Goal: Transaction & Acquisition: Purchase product/service

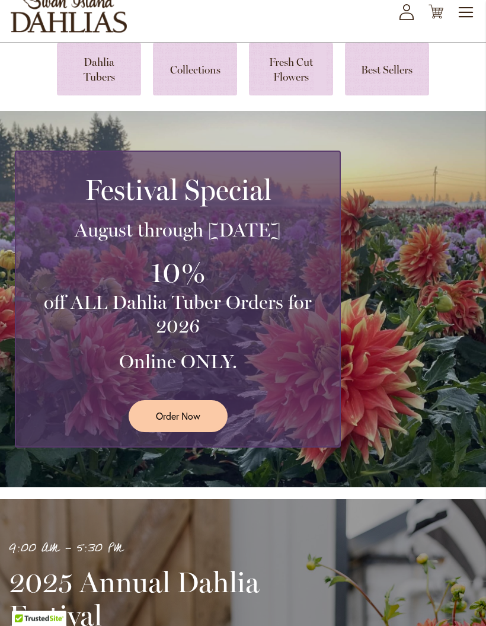
scroll to position [75, 0]
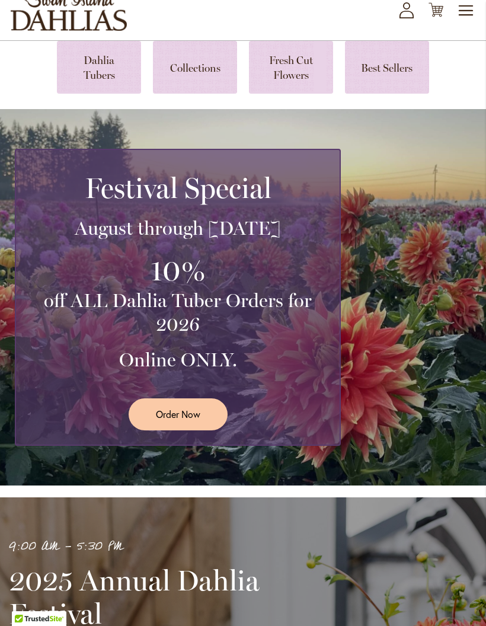
click at [391, 79] on link at bounding box center [387, 67] width 84 height 53
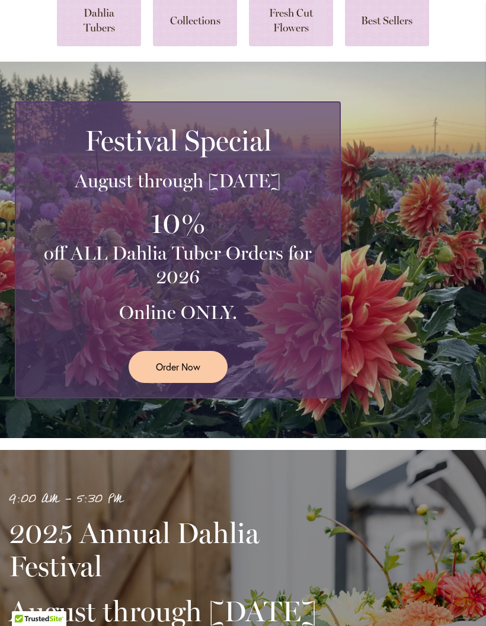
click at [109, 33] on link at bounding box center [99, 19] width 84 height 53
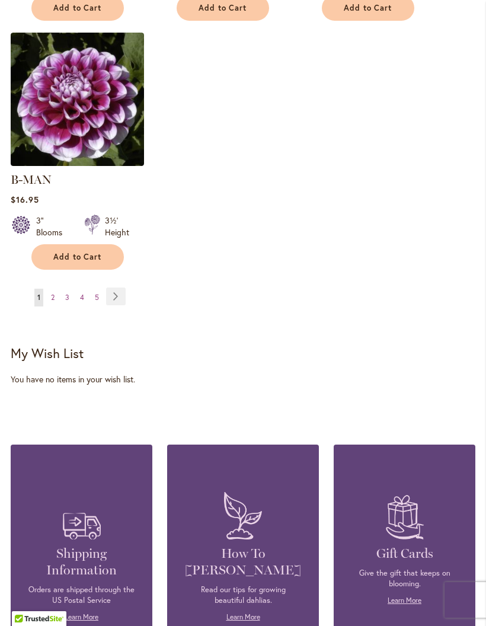
scroll to position [1712, 0]
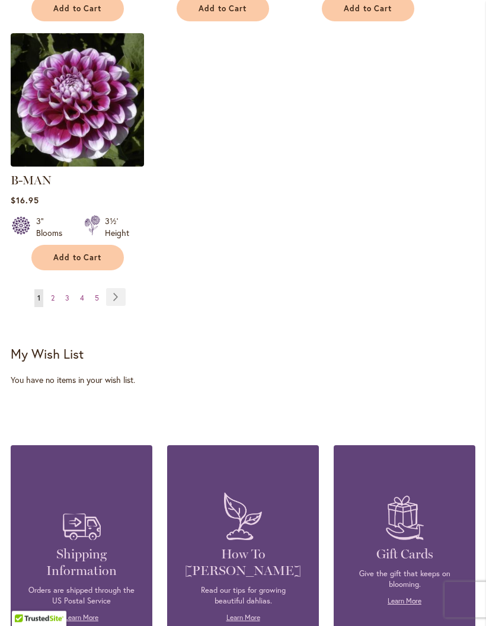
click at [122, 292] on link "Page Next" at bounding box center [116, 298] width 20 height 18
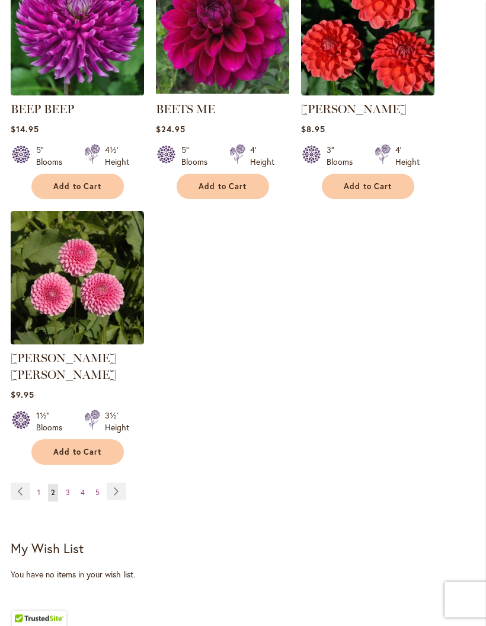
scroll to position [1518, 0]
click at [124, 483] on link "Page Next" at bounding box center [117, 492] width 20 height 18
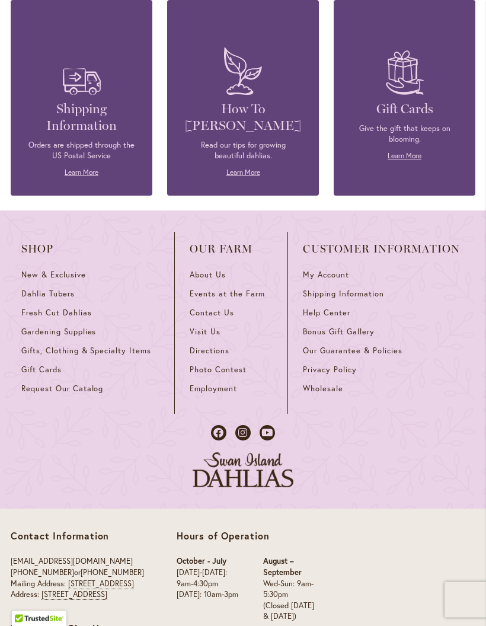
scroll to position [2144, 0]
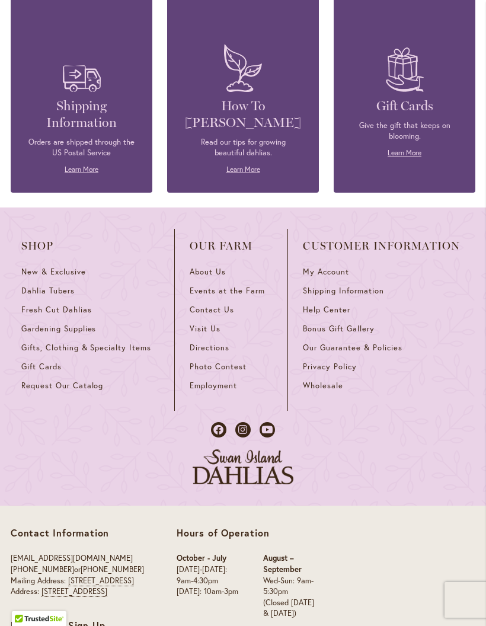
click at [333, 277] on span "My Account" at bounding box center [326, 272] width 46 height 10
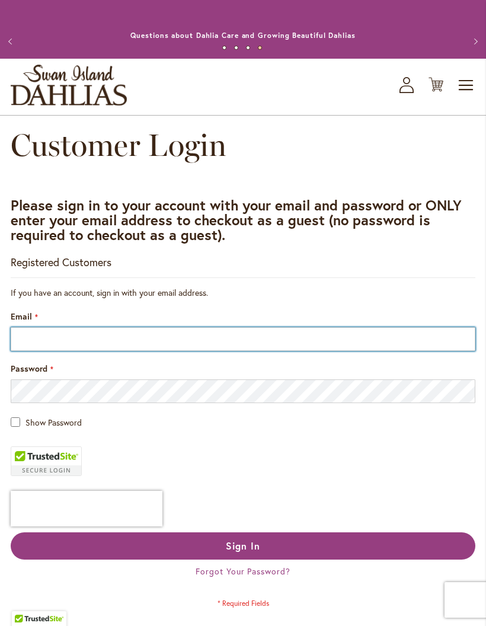
click at [135, 349] on input "Email" at bounding box center [243, 339] width 465 height 24
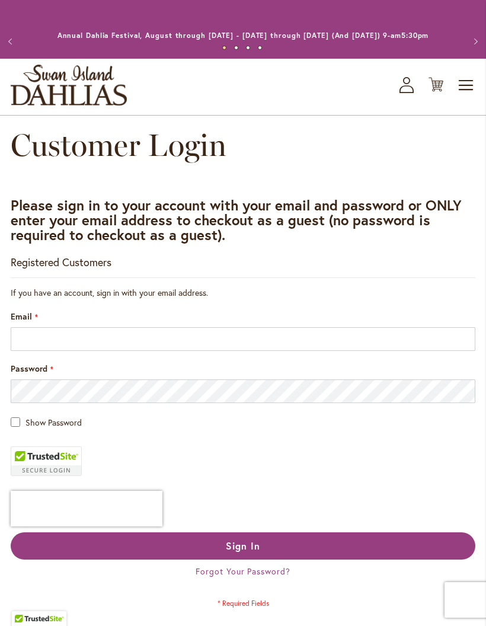
type input "**********"
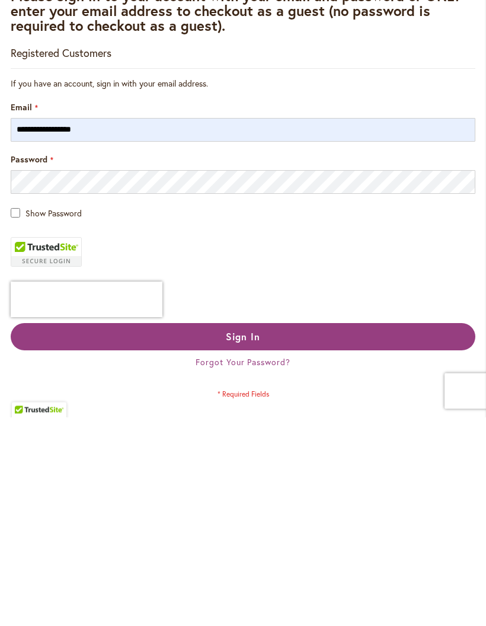
click at [253, 540] on span "Sign In" at bounding box center [243, 546] width 34 height 12
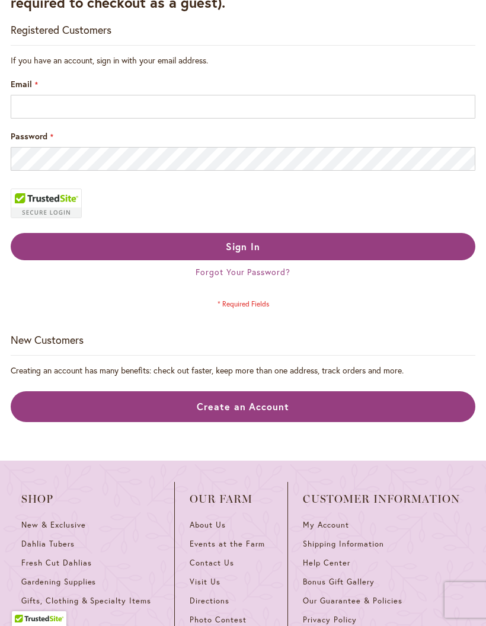
scroll to position [209, 0]
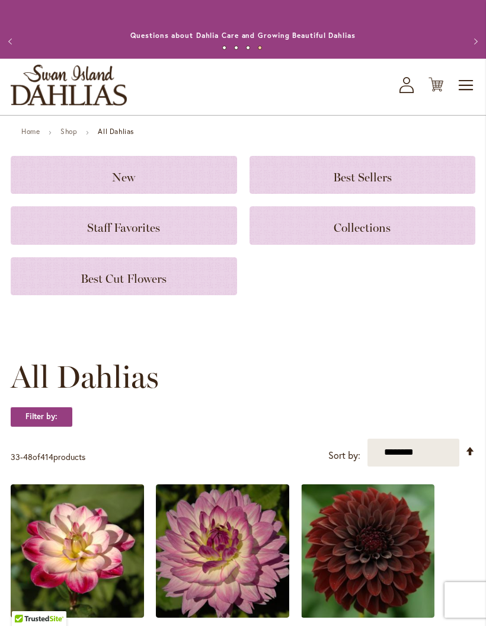
click at [157, 286] on span "Best Cut Flowers" at bounding box center [124, 279] width 86 height 14
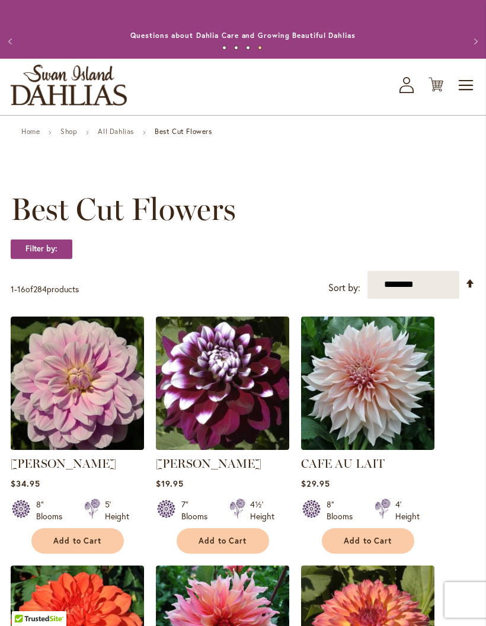
click at [120, 136] on link "All Dahlias" at bounding box center [116, 131] width 36 height 9
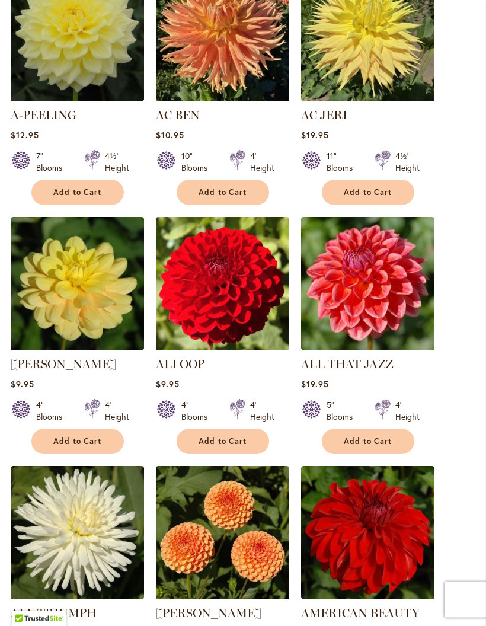
scroll to position [516, 0]
click at [221, 446] on span "Add to Cart" at bounding box center [223, 441] width 49 height 10
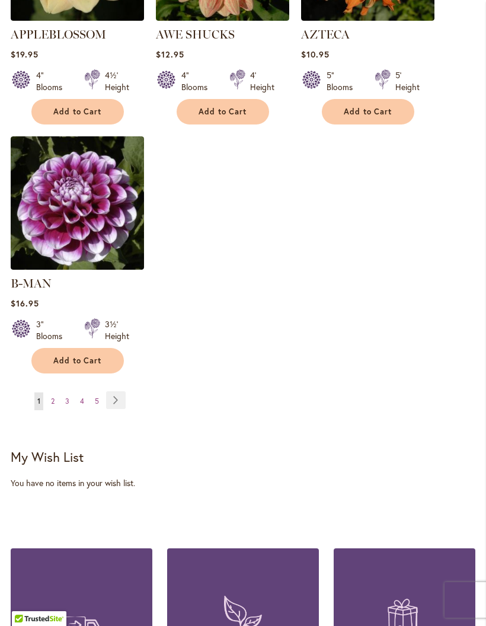
scroll to position [1618, 0]
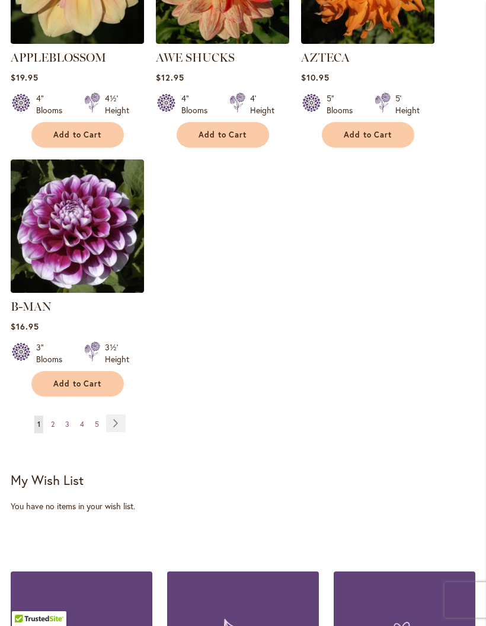
click at [121, 419] on link "Page Next" at bounding box center [116, 423] width 20 height 18
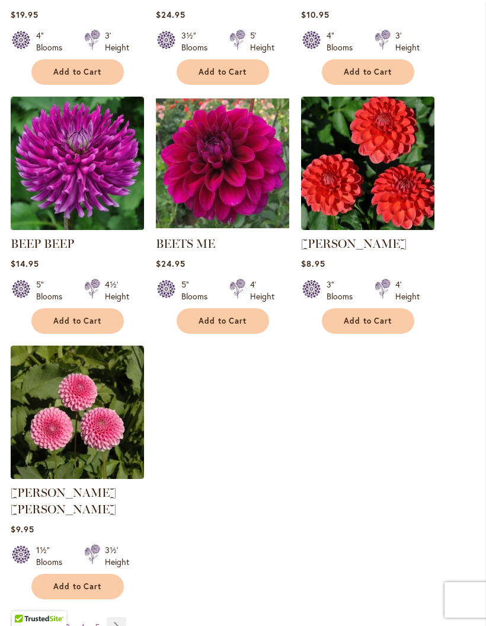
scroll to position [1390, 0]
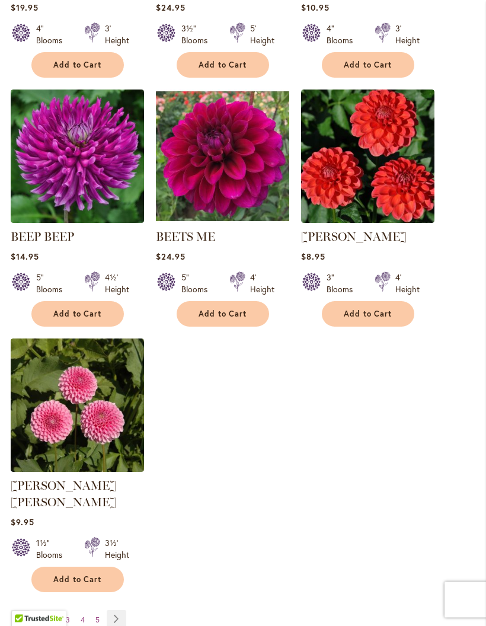
click at [120, 611] on link "Page Next" at bounding box center [117, 620] width 20 height 18
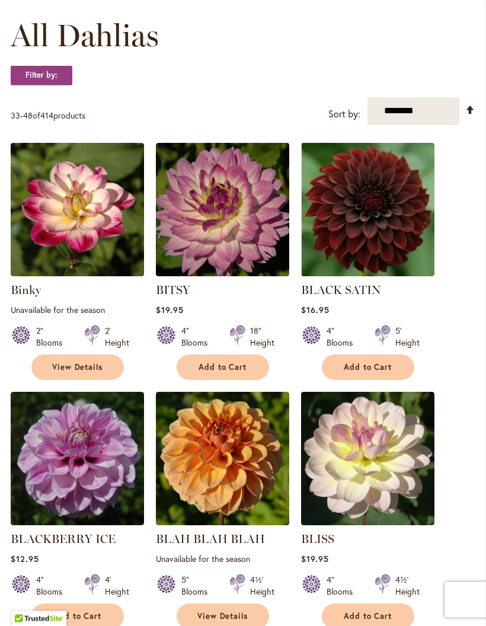
scroll to position [342, 0]
click at [84, 621] on span "Add to Cart" at bounding box center [77, 616] width 49 height 10
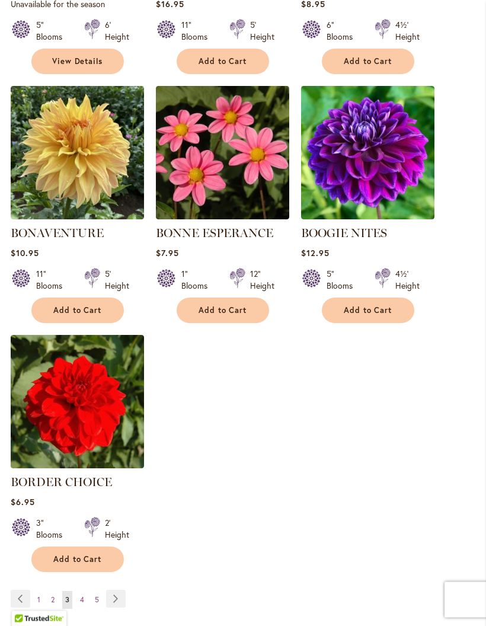
scroll to position [1429, 0]
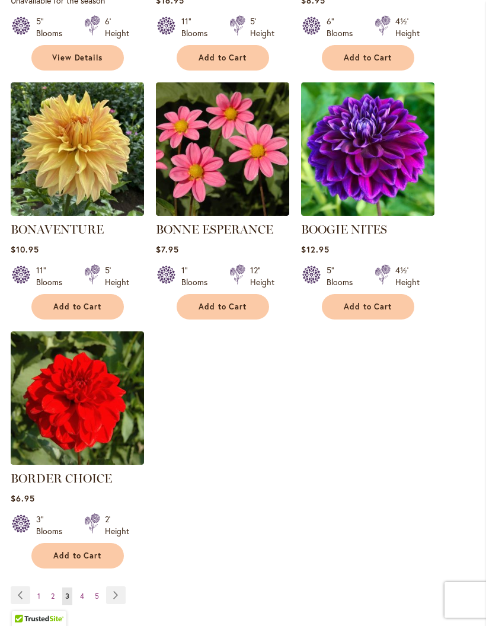
click at [117, 604] on link "Page Next" at bounding box center [116, 595] width 20 height 18
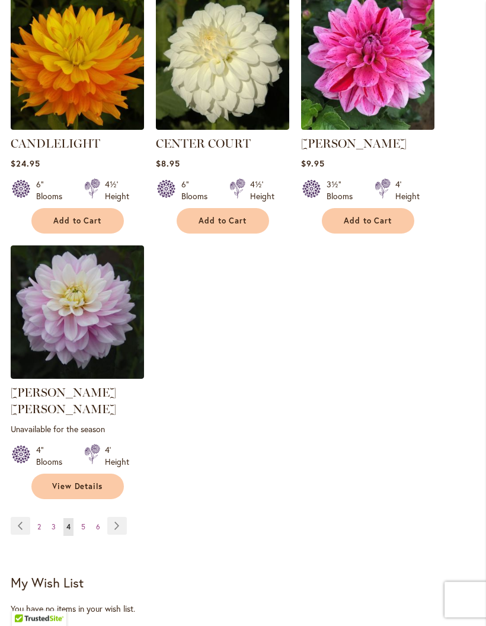
scroll to position [1501, 0]
click at [116, 517] on link "Page Next" at bounding box center [117, 526] width 20 height 18
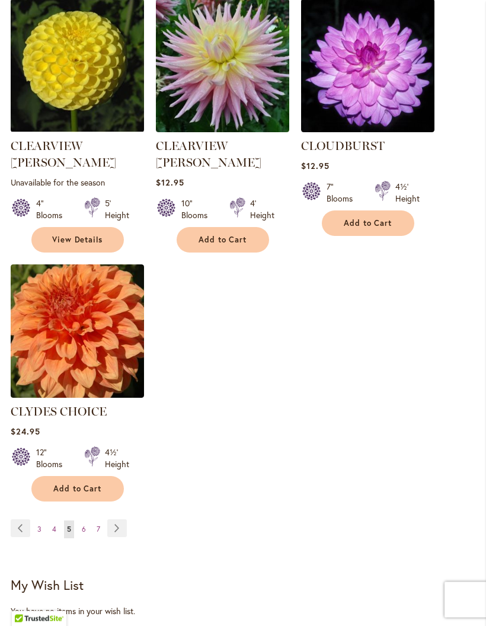
scroll to position [1499, 0]
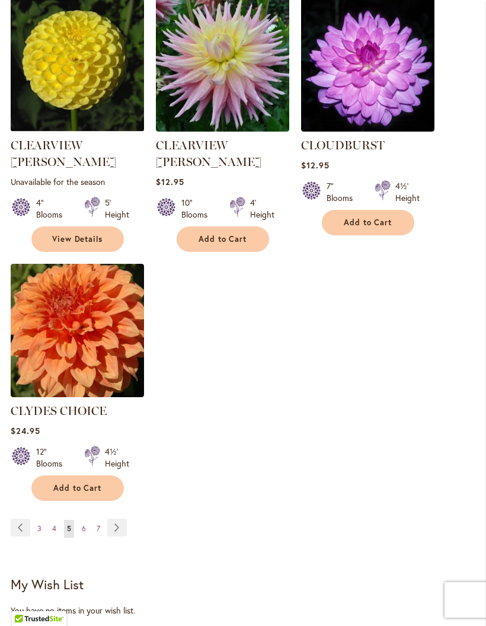
click at [113, 519] on link "Page Next" at bounding box center [117, 528] width 20 height 18
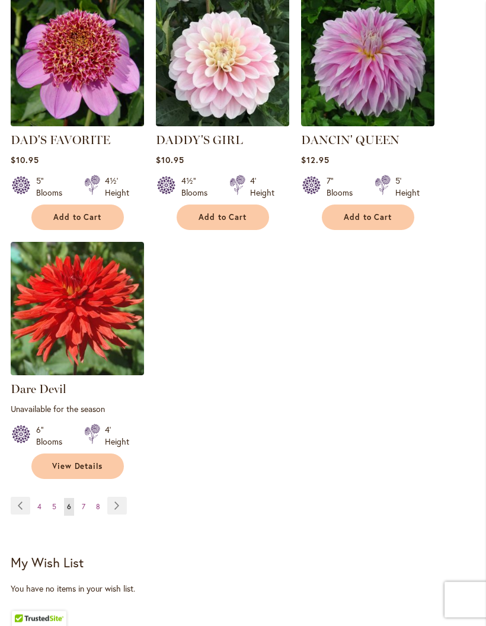
scroll to position [1516, 0]
click at [39, 511] on span "4" at bounding box center [39, 506] width 4 height 9
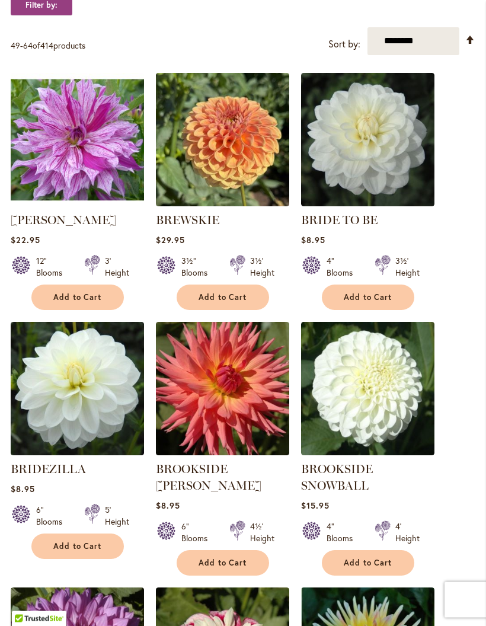
scroll to position [412, 0]
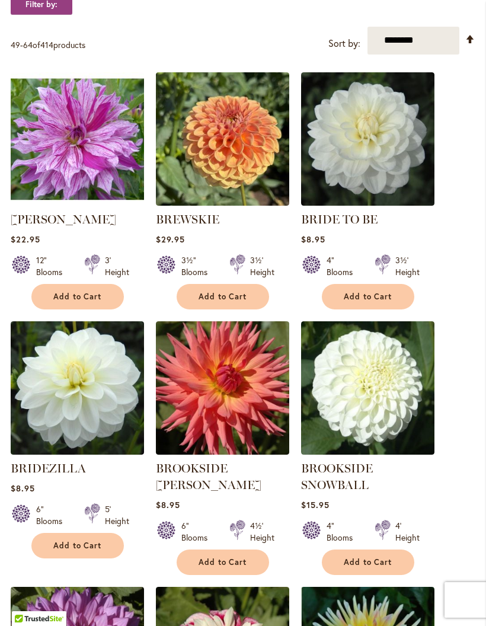
click at [370, 567] on span "Add to Cart" at bounding box center [368, 562] width 49 height 10
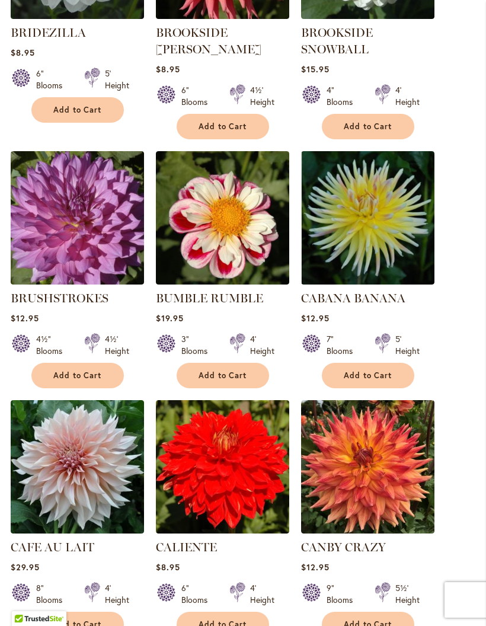
scroll to position [882, 0]
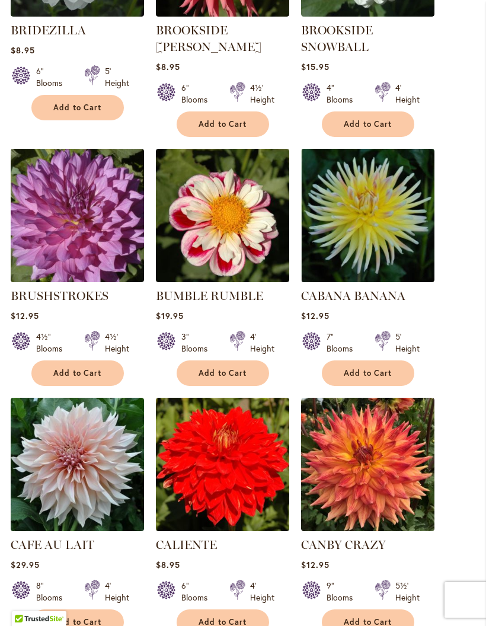
click at [239, 625] on button "Add to Cart" at bounding box center [223, 621] width 92 height 25
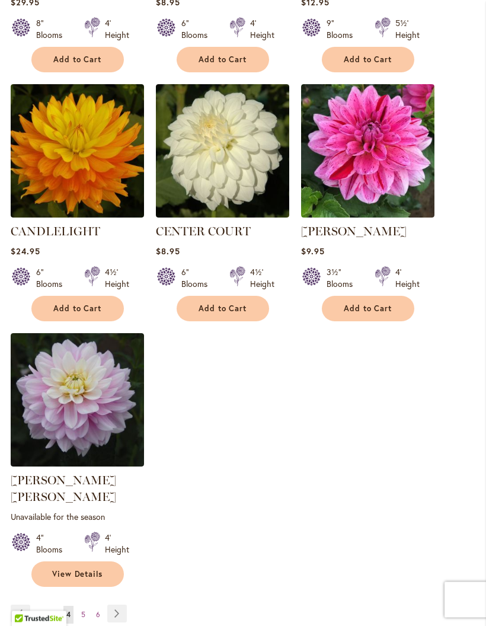
scroll to position [1444, 0]
click at [120, 609] on link "Page Next" at bounding box center [117, 614] width 20 height 18
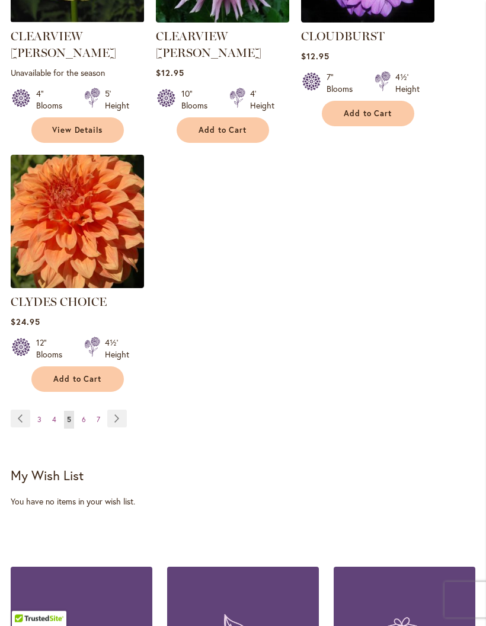
scroll to position [1537, 0]
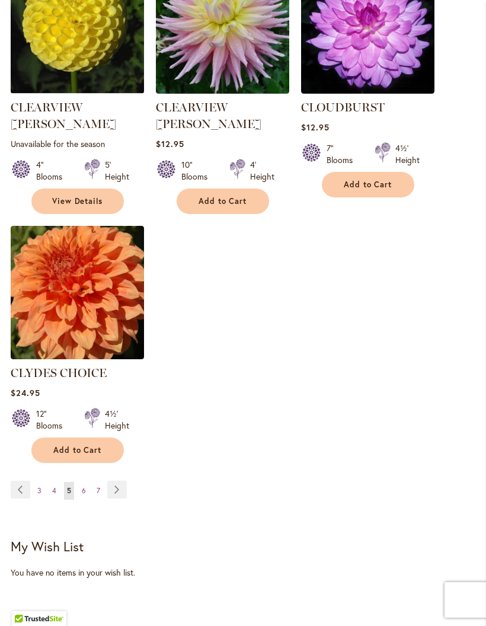
click at [119, 481] on link "Page Next" at bounding box center [117, 490] width 20 height 18
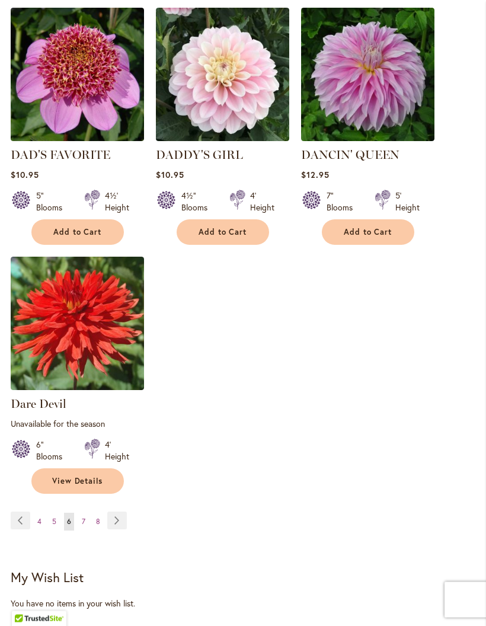
scroll to position [1502, 0]
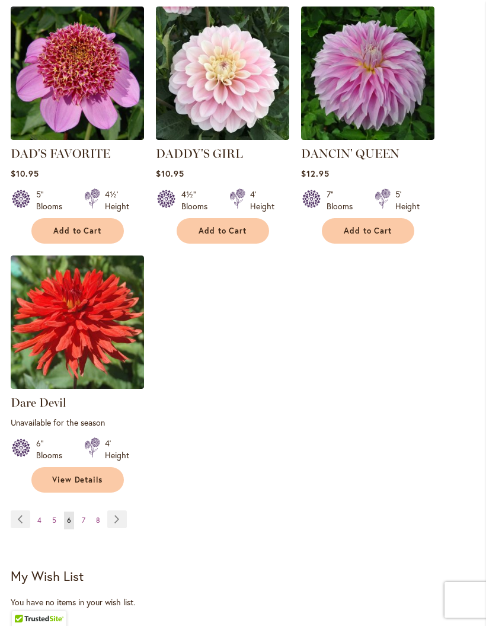
click at [119, 527] on link "Page Next" at bounding box center [117, 519] width 20 height 18
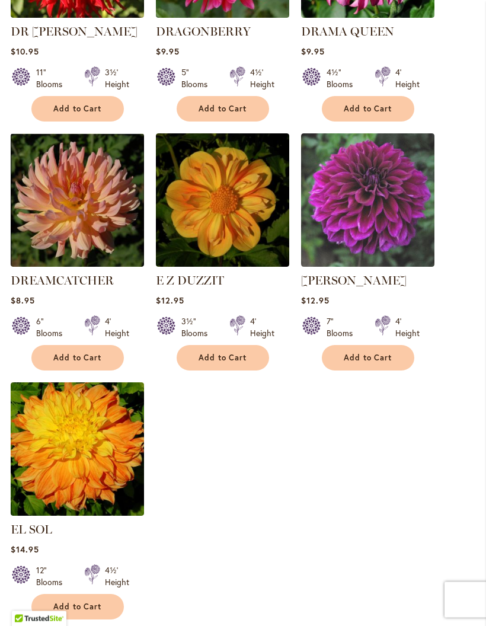
scroll to position [1364, 0]
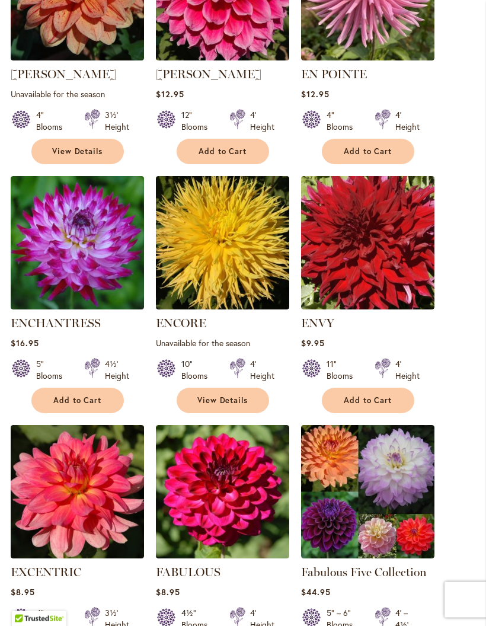
scroll to position [557, 0]
click at [76, 406] on span "Add to Cart" at bounding box center [77, 400] width 49 height 10
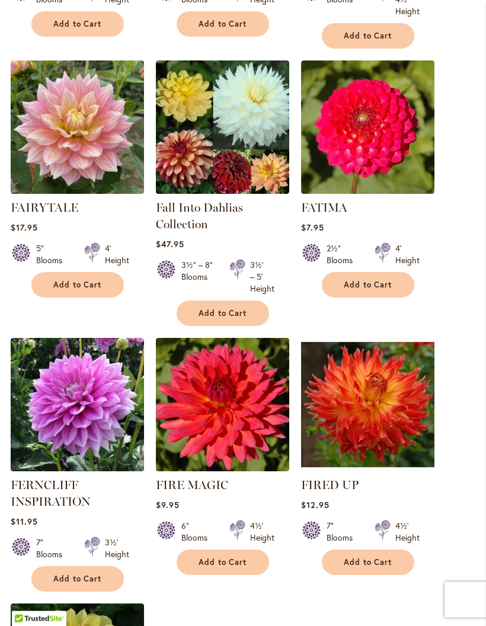
scroll to position [1214, 0]
click at [371, 567] on span "Add to Cart" at bounding box center [368, 562] width 49 height 10
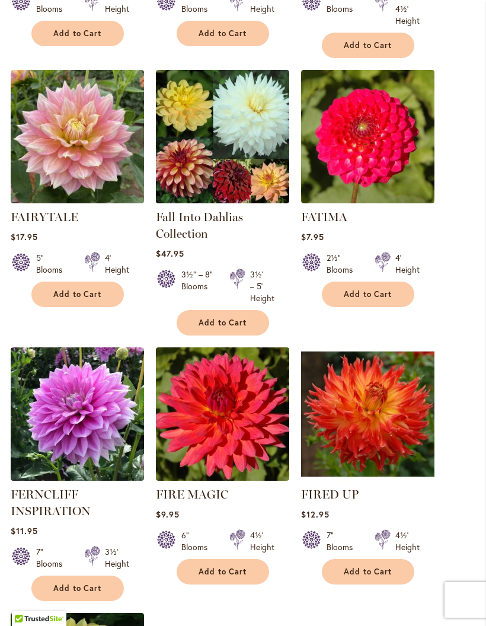
scroll to position [1207, 0]
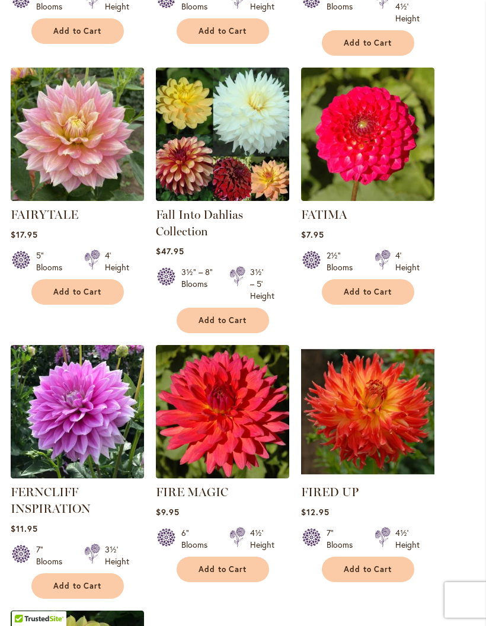
click at [374, 575] on span "Add to Cart" at bounding box center [368, 569] width 49 height 10
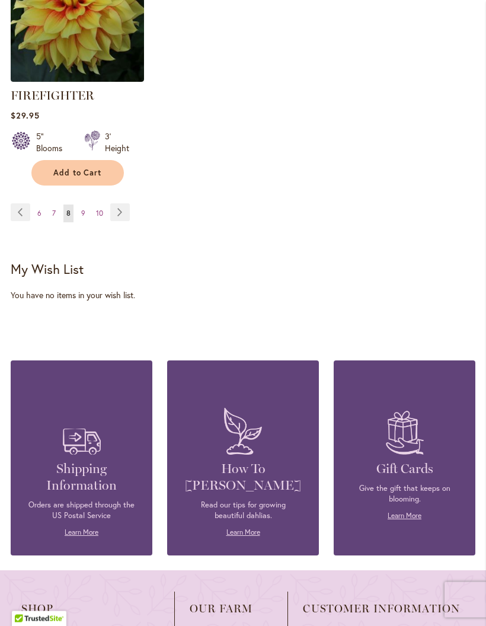
scroll to position [1870, 0]
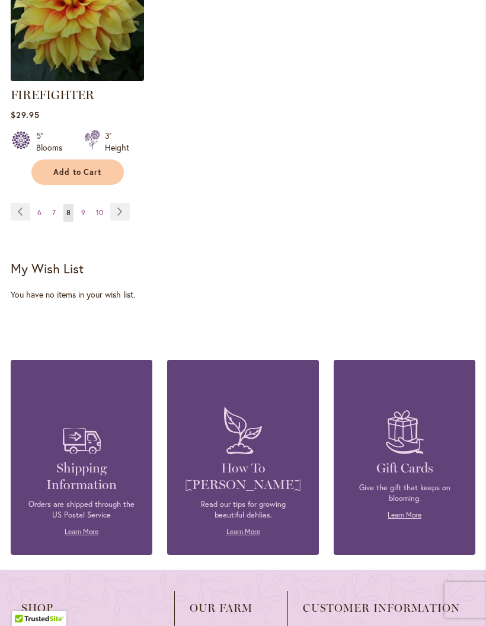
click at [126, 221] on link "Page Next" at bounding box center [120, 212] width 20 height 18
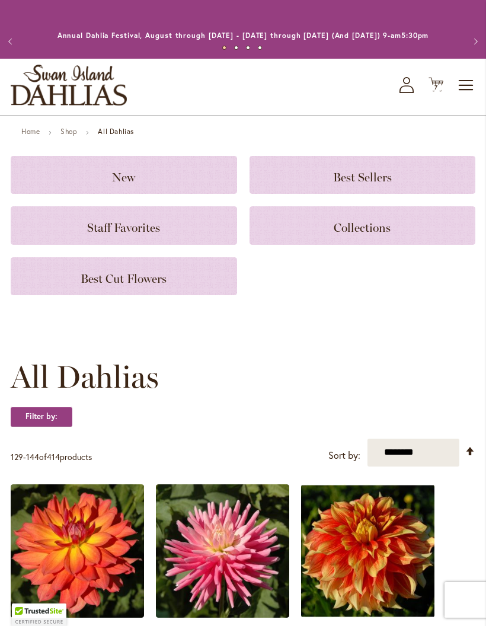
scroll to position [47, 0]
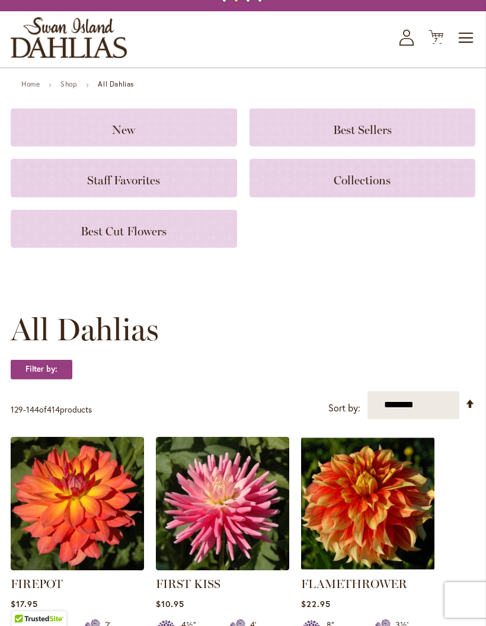
click at [111, 347] on span "All Dahlias" at bounding box center [85, 330] width 148 height 36
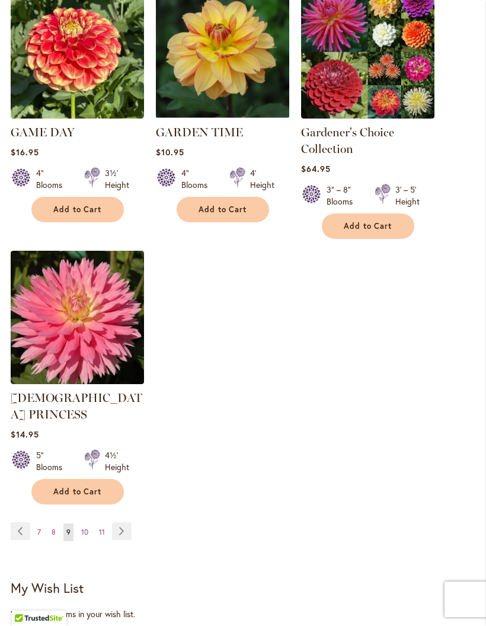
scroll to position [1545, 0]
click at [126, 522] on link "Page Next" at bounding box center [122, 531] width 20 height 18
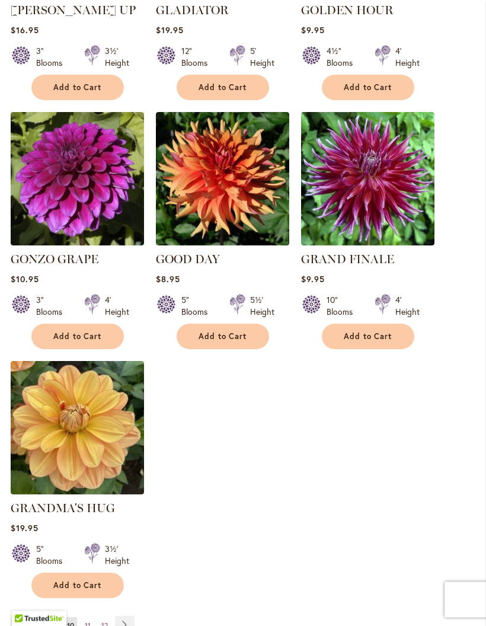
scroll to position [1392, 0]
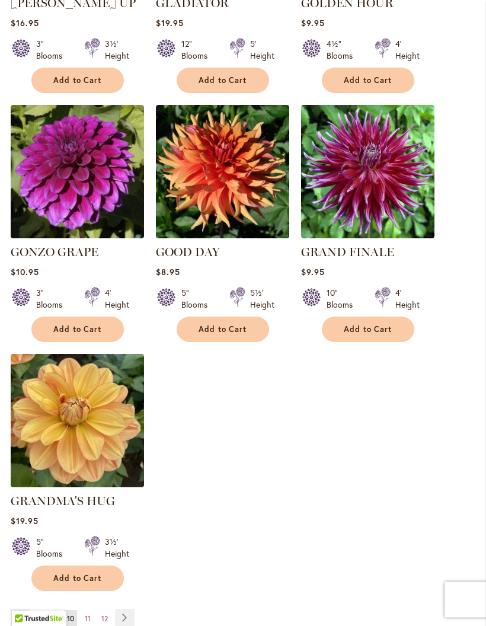
click at [134, 612] on link "Page Next" at bounding box center [125, 618] width 20 height 18
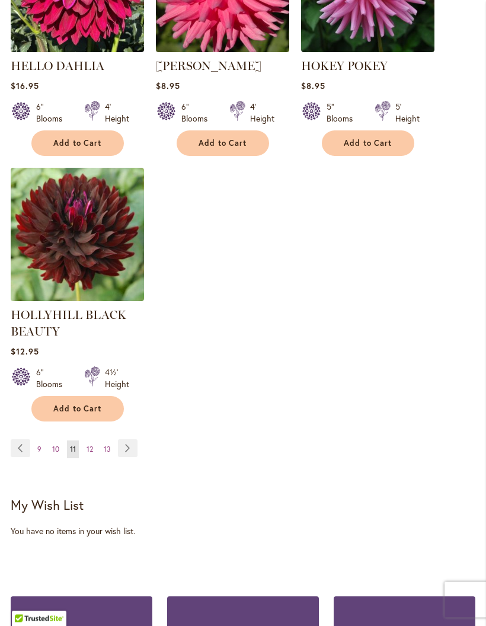
scroll to position [1607, 0]
click at [133, 456] on link "Page Next" at bounding box center [128, 448] width 20 height 18
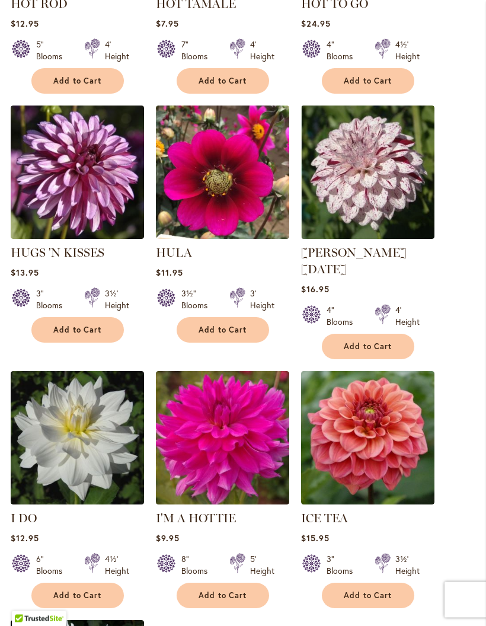
scroll to position [1126, 0]
click at [232, 591] on span "Add to Cart" at bounding box center [223, 596] width 49 height 10
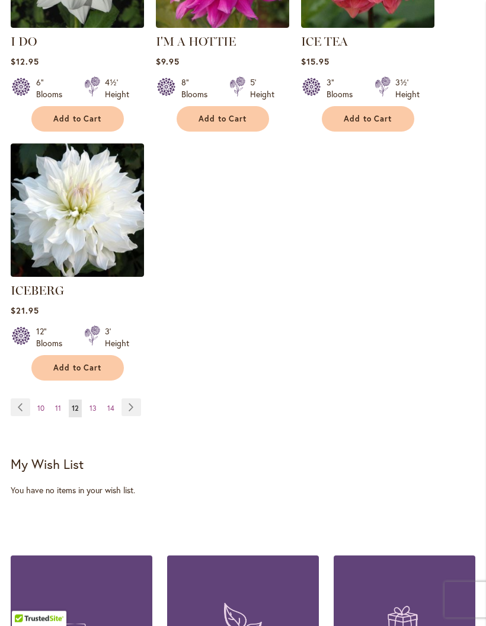
scroll to position [1654, 0]
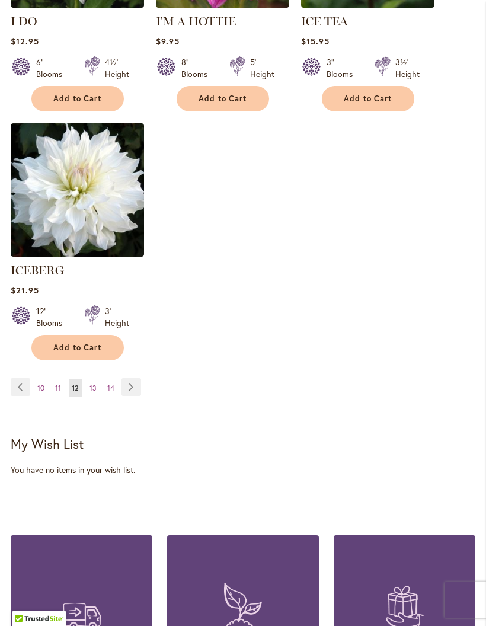
click at [43, 384] on span "10" at bounding box center [40, 388] width 7 height 9
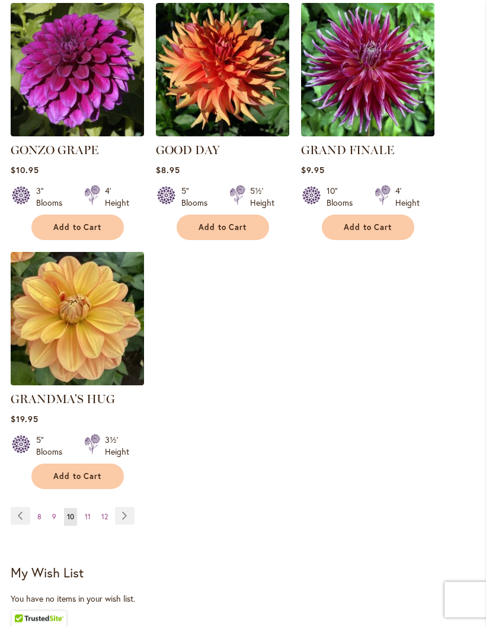
scroll to position [1496, 0]
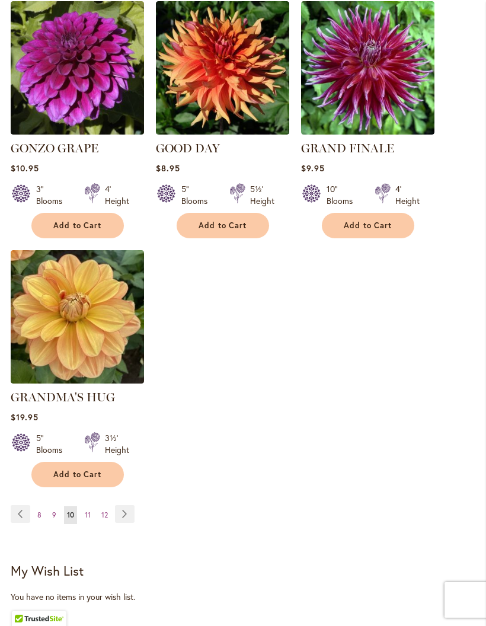
click at [42, 508] on link "Page 8" at bounding box center [39, 515] width 10 height 18
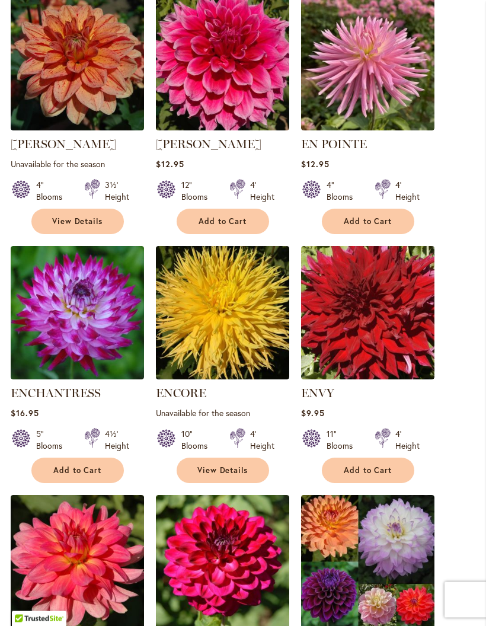
scroll to position [487, 0]
click at [82, 475] on span "Add to Cart" at bounding box center [77, 470] width 49 height 10
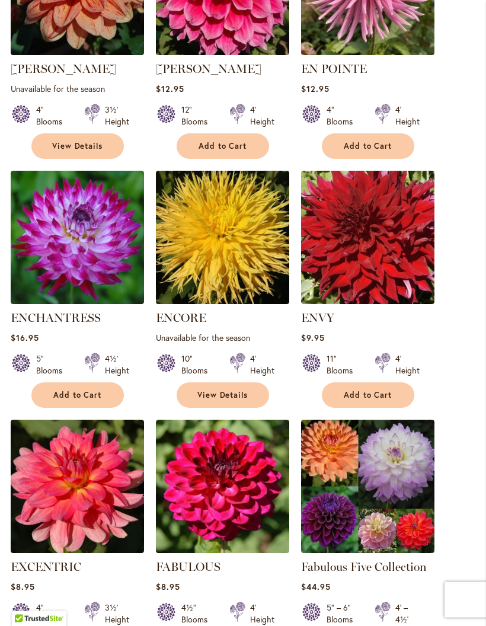
scroll to position [594, 0]
click at [372, 400] on span "Add to Cart" at bounding box center [368, 395] width 49 height 10
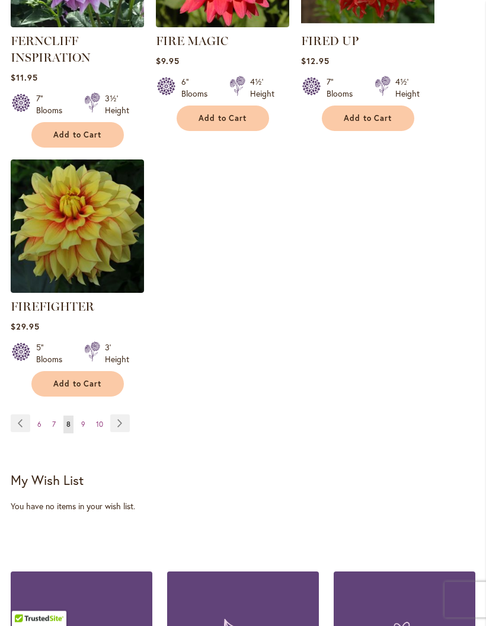
scroll to position [1658, 0]
click at [104, 427] on link "Page 10" at bounding box center [99, 425] width 13 height 18
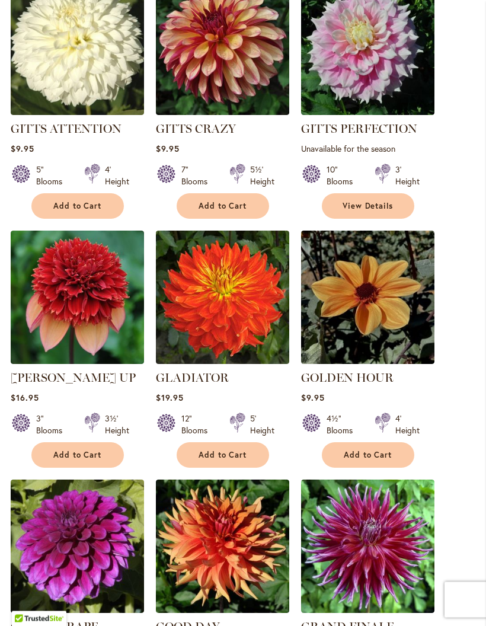
scroll to position [1017, 0]
click at [234, 455] on button "Add to Cart" at bounding box center [223, 454] width 92 height 25
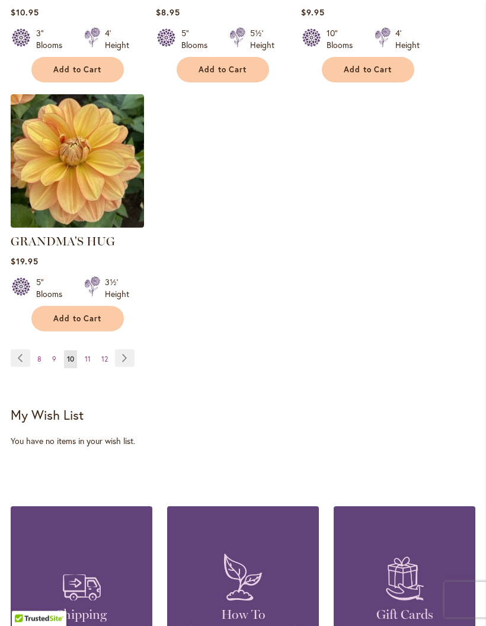
scroll to position [1684, 0]
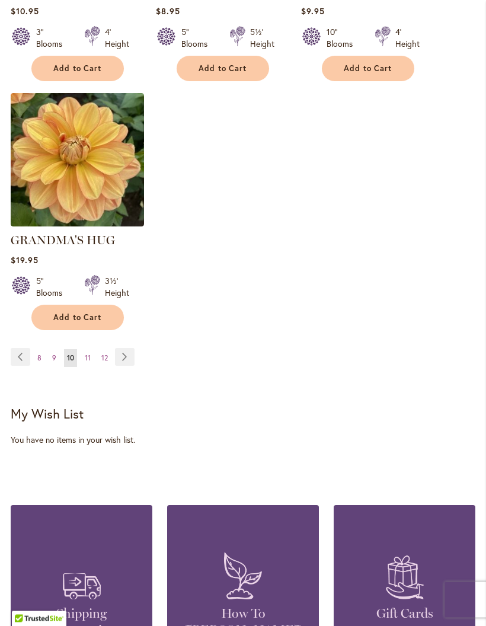
click at [130, 352] on link "Page Next" at bounding box center [125, 358] width 20 height 18
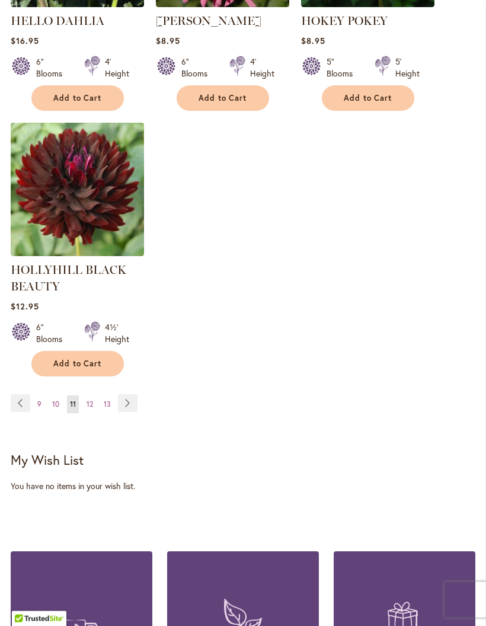
scroll to position [1652, 0]
click at [135, 412] on link "Page Next" at bounding box center [128, 403] width 20 height 18
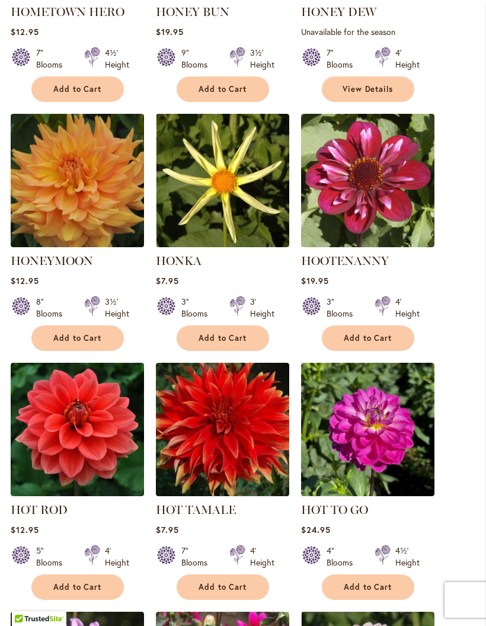
scroll to position [626, 0]
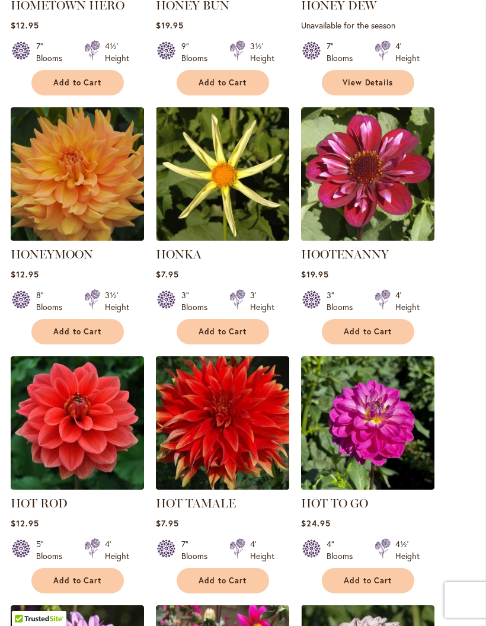
click at [234, 586] on span "Add to Cart" at bounding box center [223, 581] width 49 height 10
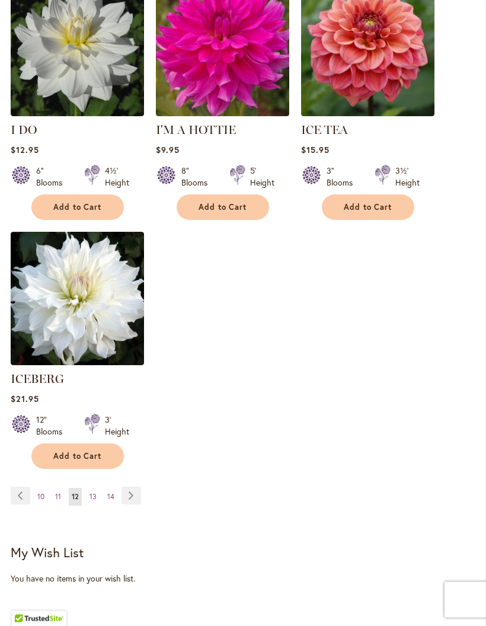
scroll to position [1546, 0]
click at [140, 487] on link "Page Next" at bounding box center [132, 496] width 20 height 18
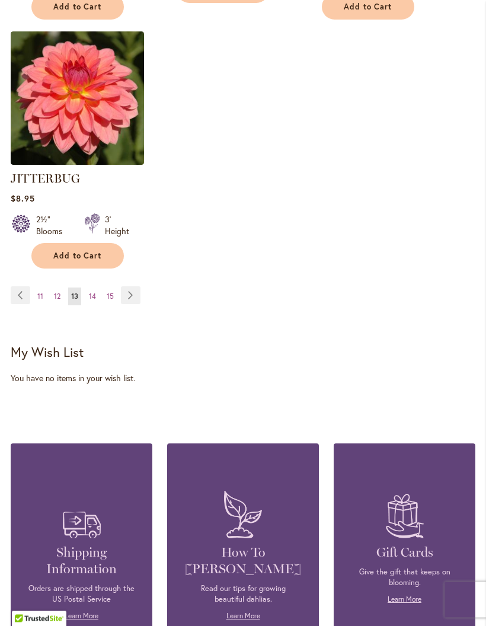
scroll to position [1743, 0]
click at [134, 286] on link "Page Next" at bounding box center [131, 295] width 20 height 18
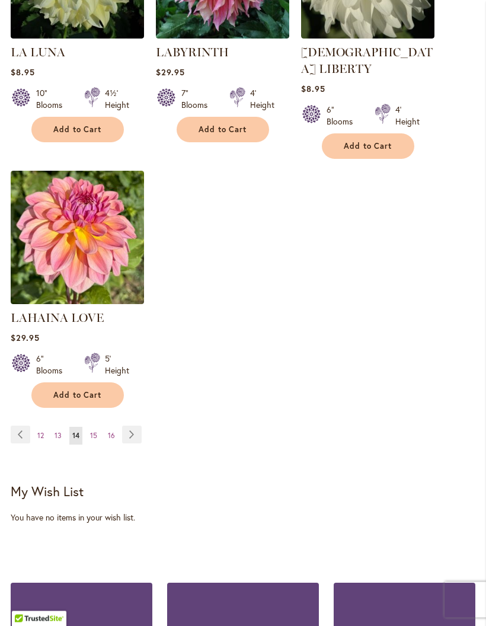
scroll to position [1575, 0]
click at [141, 427] on link "Page Next" at bounding box center [132, 435] width 20 height 18
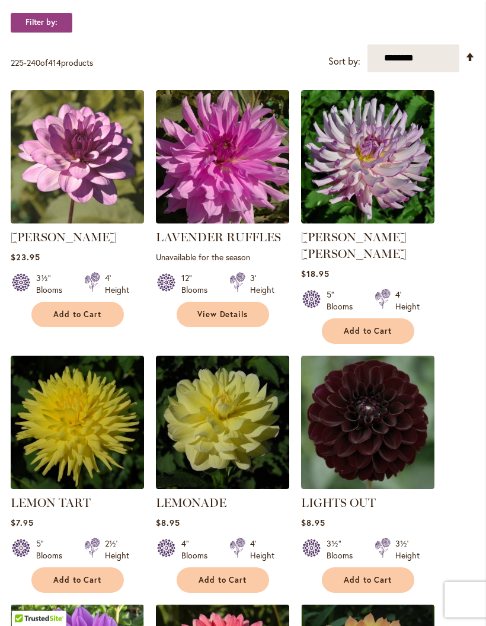
scroll to position [400, 0]
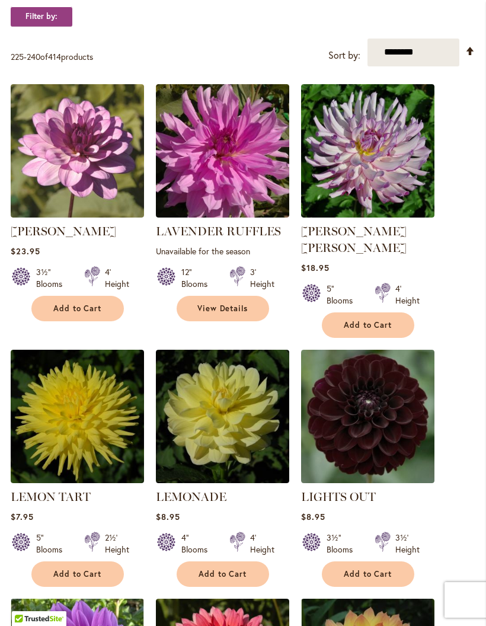
click at [379, 573] on span "Add to Cart" at bounding box center [368, 574] width 49 height 10
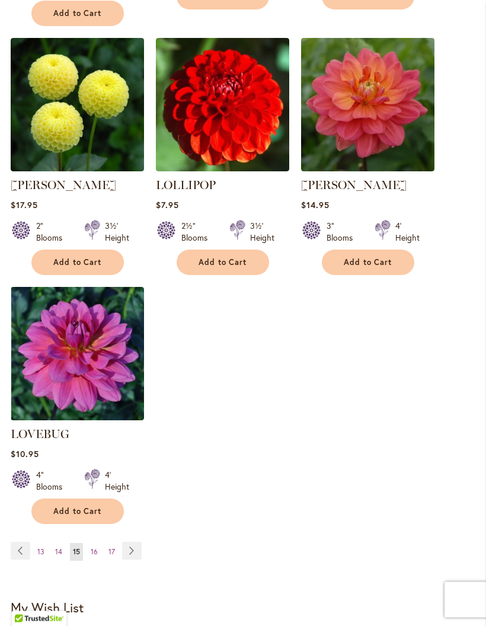
scroll to position [1507, 0]
click at [135, 542] on link "Page Next" at bounding box center [132, 551] width 20 height 18
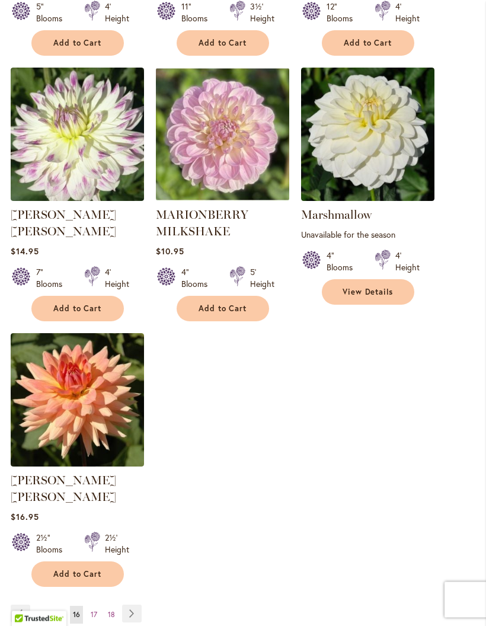
scroll to position [1429, 0]
click at [132, 605] on link "Page Next" at bounding box center [132, 614] width 20 height 18
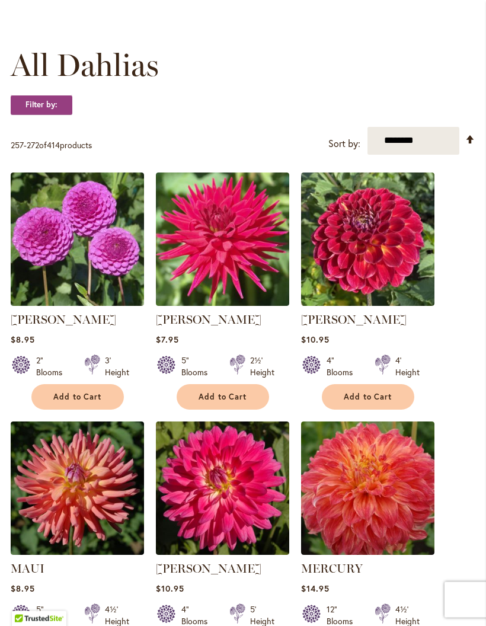
scroll to position [312, 0]
click at [232, 402] on span "Add to Cart" at bounding box center [223, 397] width 49 height 10
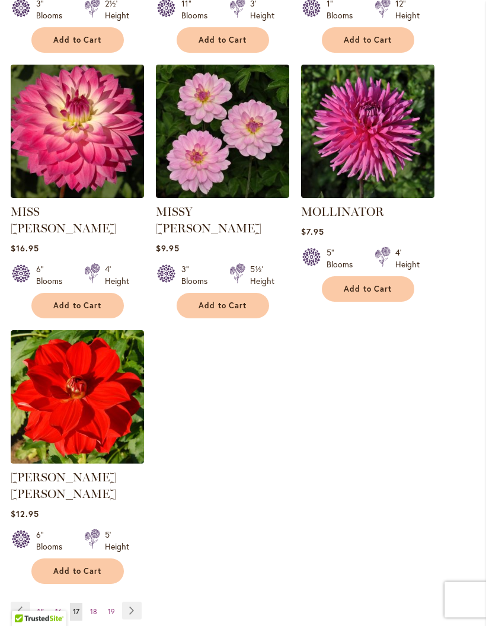
scroll to position [1448, 0]
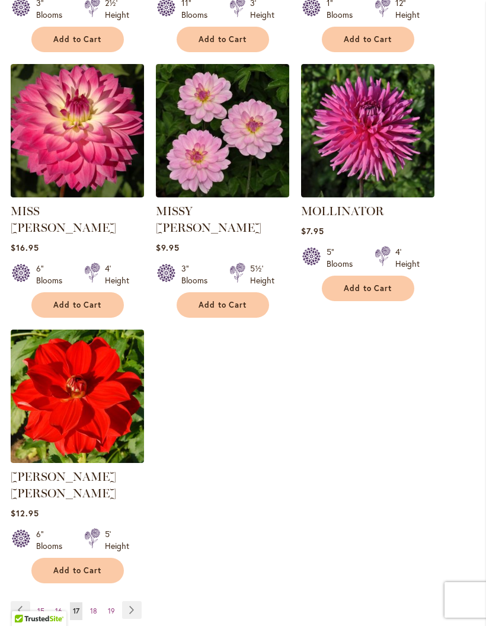
click at [20, 601] on link "Page Previous" at bounding box center [21, 610] width 20 height 18
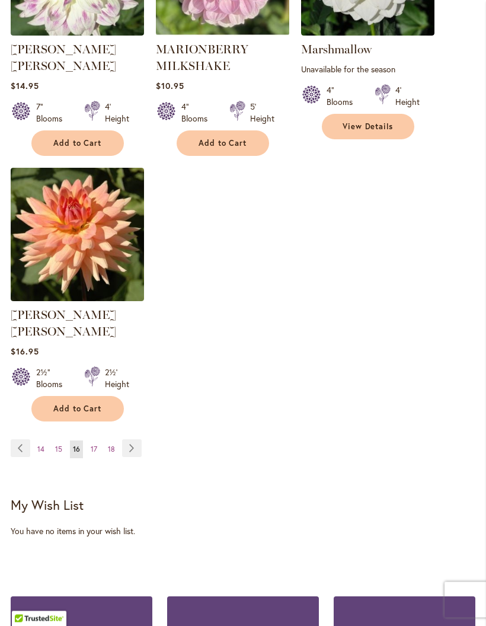
scroll to position [1600, 0]
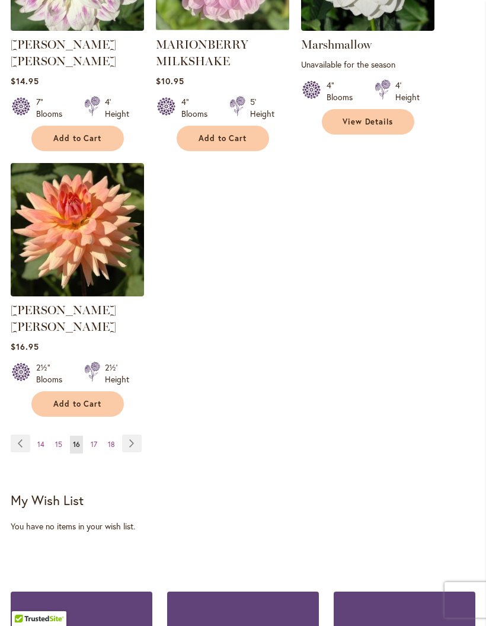
click at [133, 435] on link "Page Next" at bounding box center [132, 444] width 20 height 18
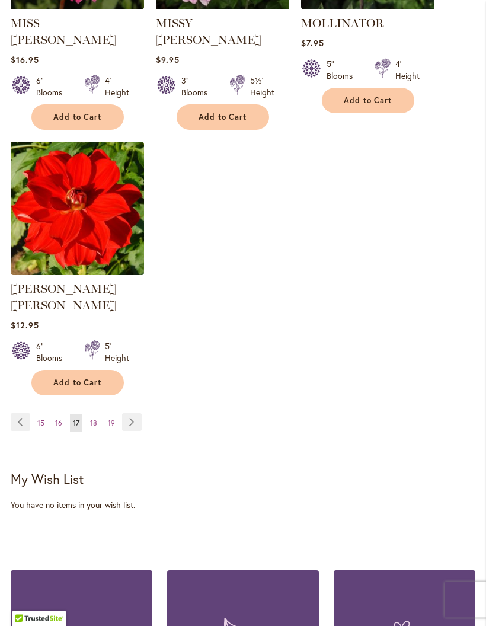
scroll to position [1620, 0]
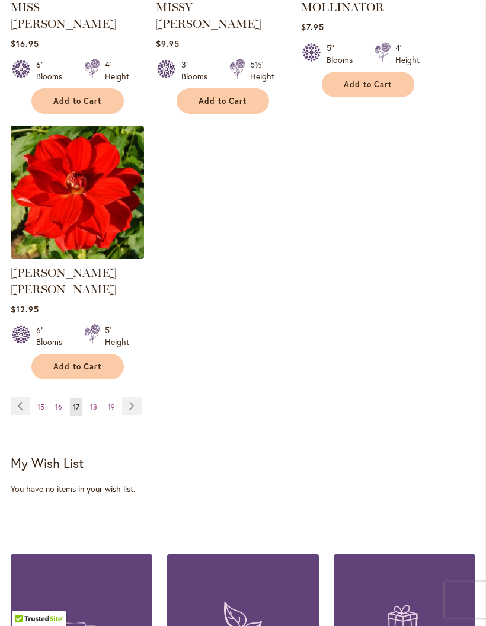
click at [130, 397] on link "Page Next" at bounding box center [132, 406] width 20 height 18
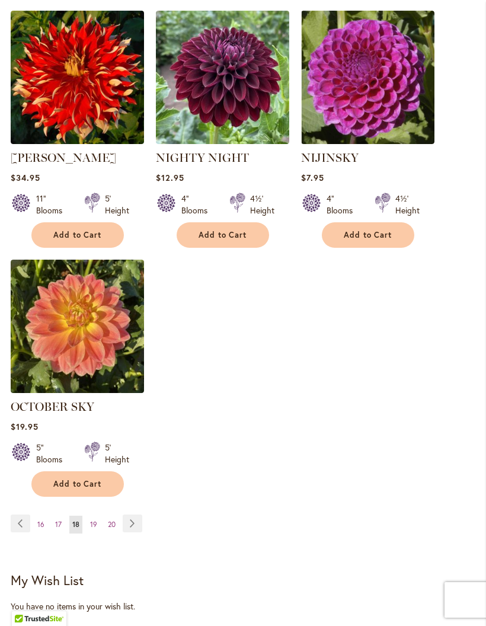
scroll to position [1471, 0]
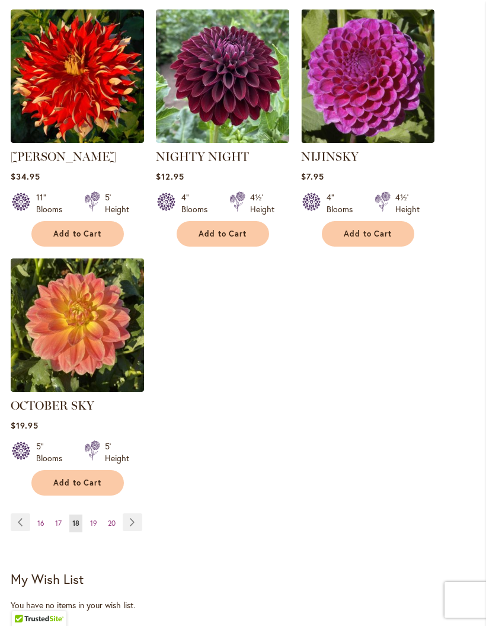
click at [140, 529] on link "Page Next" at bounding box center [133, 522] width 20 height 18
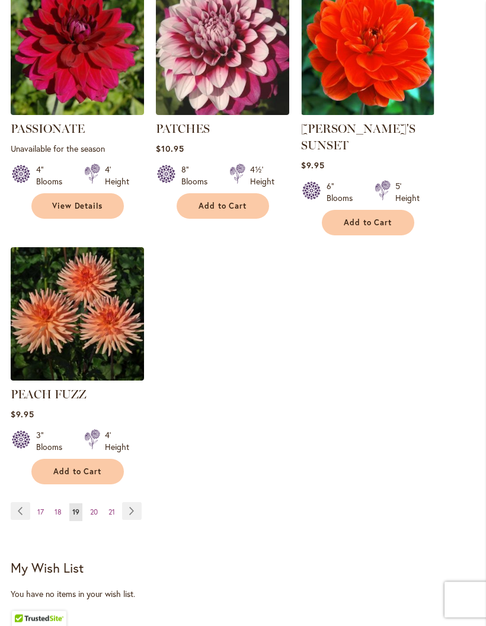
scroll to position [1515, 0]
click at [136, 502] on link "Page Next" at bounding box center [132, 511] width 20 height 18
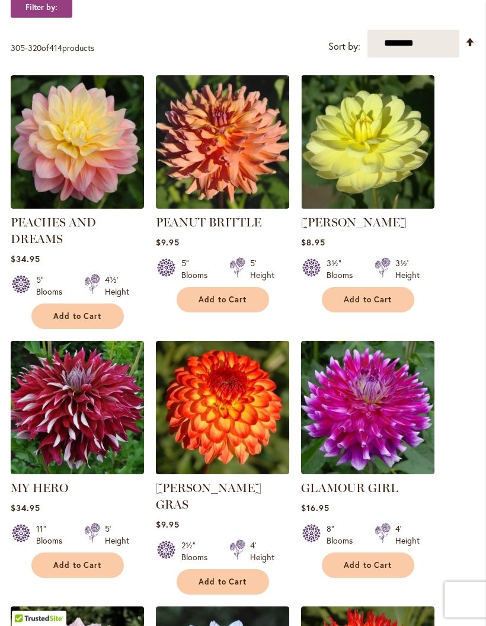
scroll to position [410, 0]
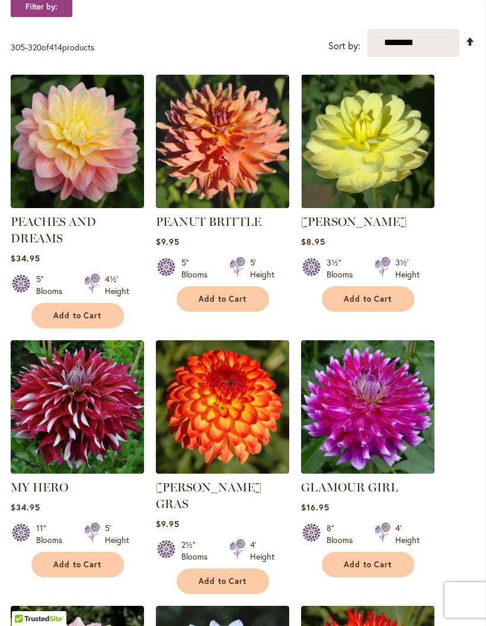
click at [237, 579] on span "Add to Cart" at bounding box center [223, 581] width 49 height 10
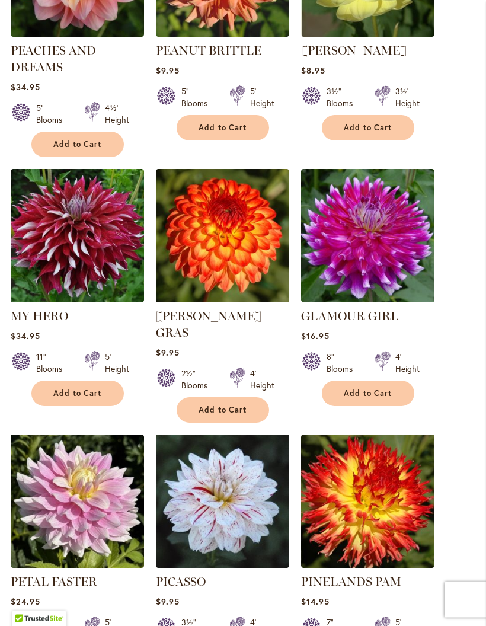
scroll to position [612, 0]
click at [224, 409] on button "Add to Cart" at bounding box center [223, 409] width 92 height 25
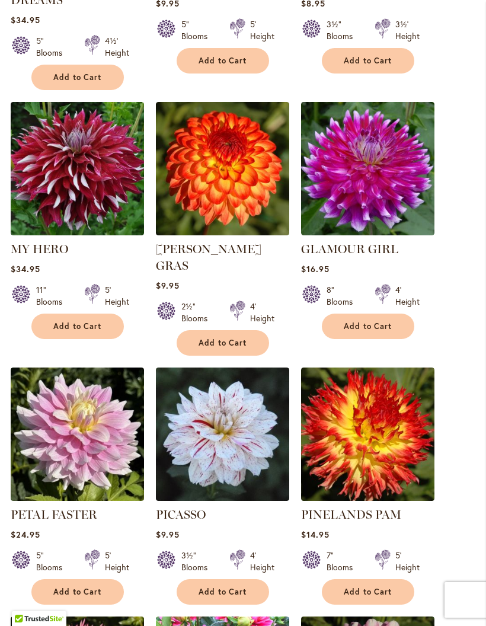
scroll to position [682, 0]
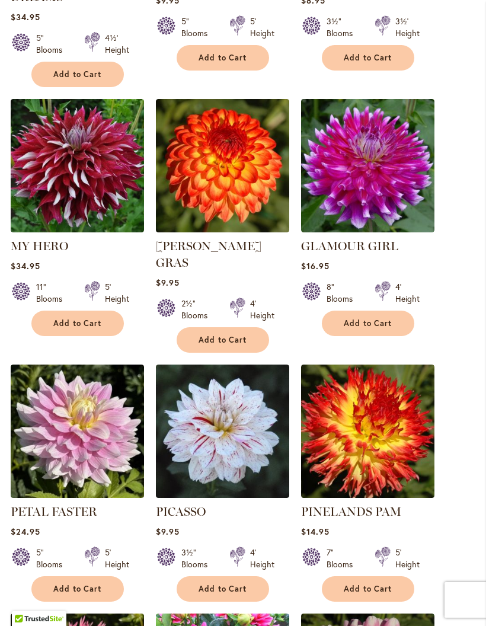
click at [371, 589] on button "Add to Cart" at bounding box center [368, 588] width 92 height 25
click at [231, 335] on span "Add to Cart" at bounding box center [223, 340] width 49 height 10
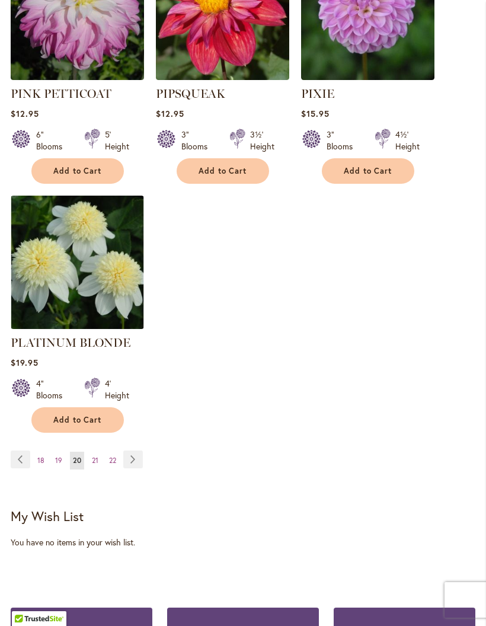
scroll to position [1612, 0]
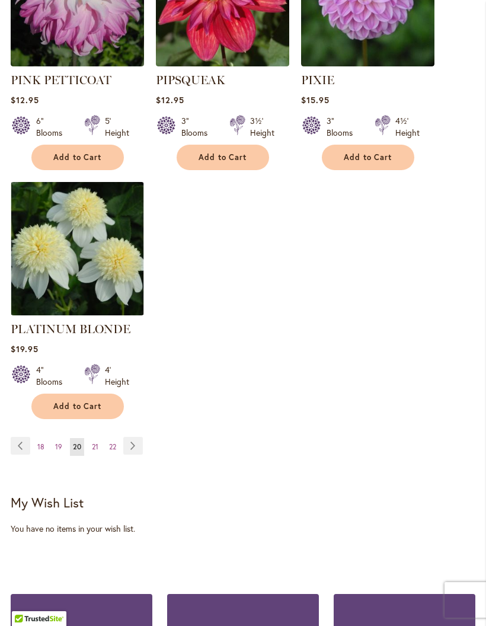
click at [134, 438] on link "Page Next" at bounding box center [133, 446] width 20 height 18
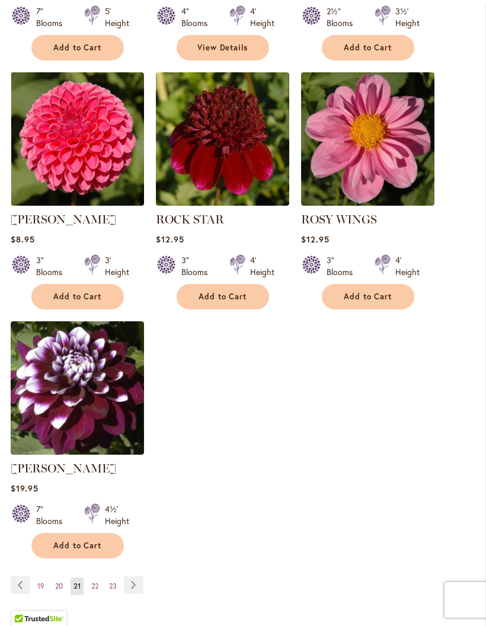
scroll to position [1439, 0]
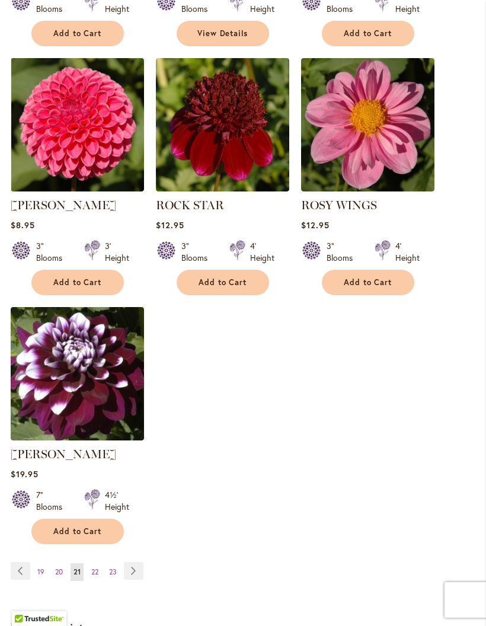
click at [59, 576] on span "20" at bounding box center [59, 571] width 8 height 9
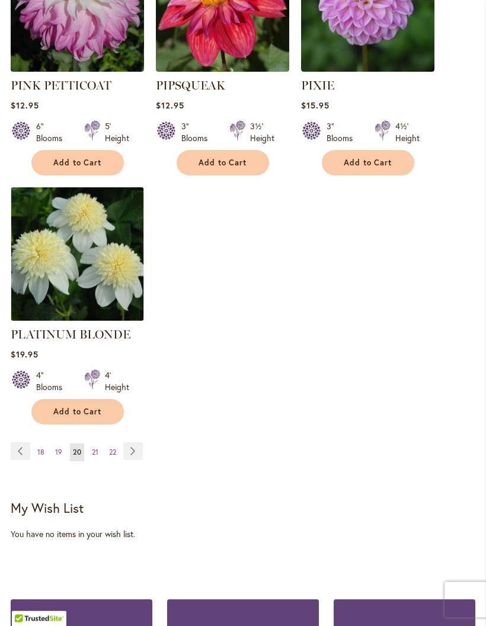
scroll to position [1575, 0]
click at [137, 448] on link "Page Next" at bounding box center [133, 451] width 20 height 18
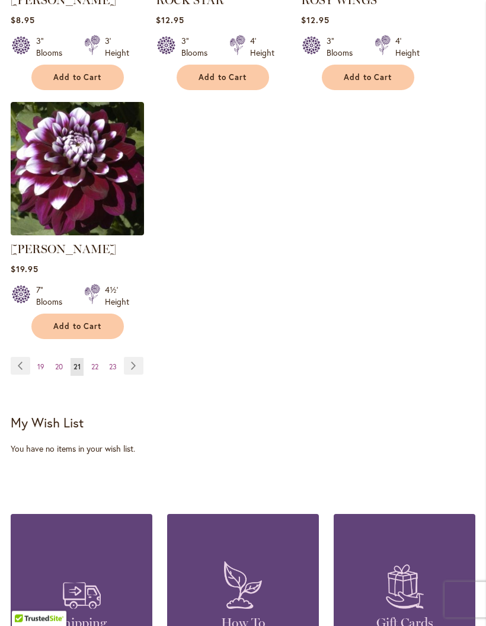
scroll to position [1645, 0]
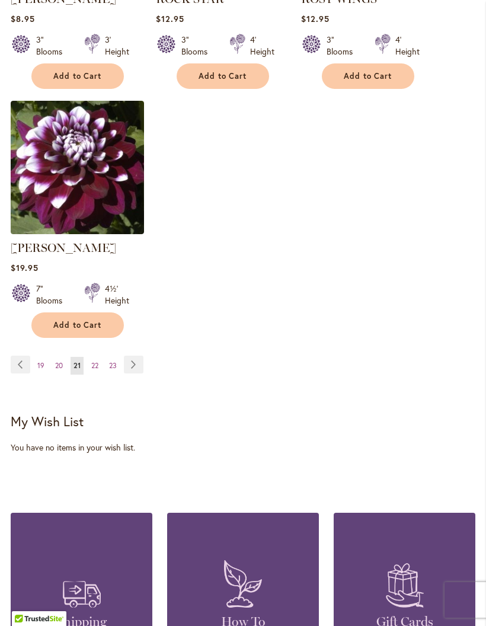
click at [139, 374] on link "Page Next" at bounding box center [134, 365] width 20 height 18
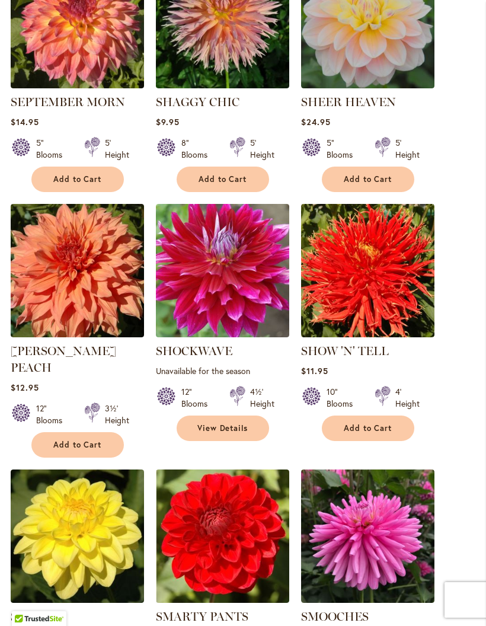
scroll to position [779, 0]
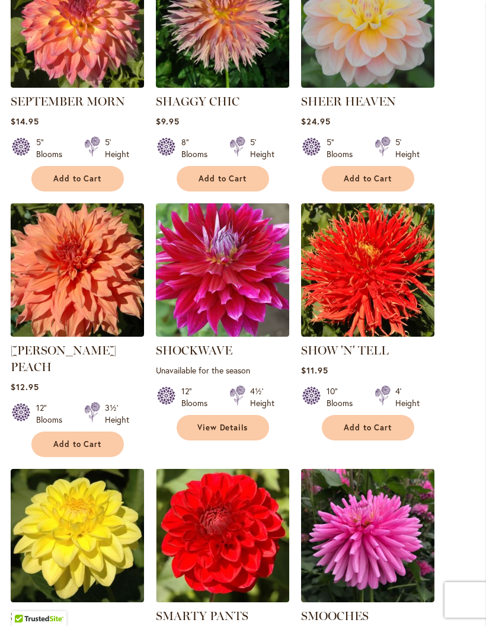
click at [381, 433] on span "Add to Cart" at bounding box center [368, 428] width 49 height 10
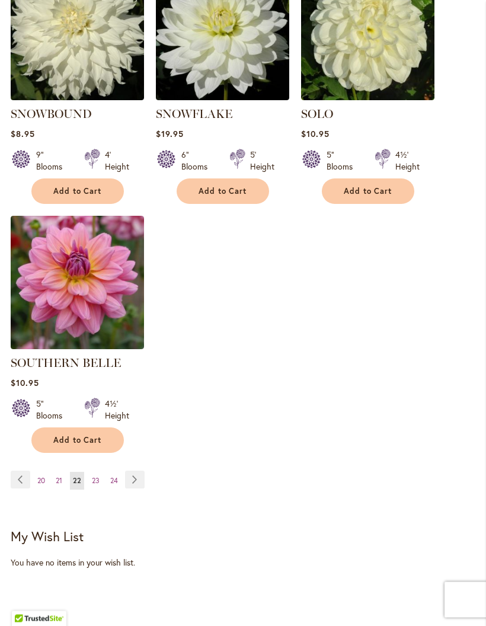
scroll to position [1562, 0]
click at [58, 472] on link "Page 21" at bounding box center [59, 481] width 12 height 18
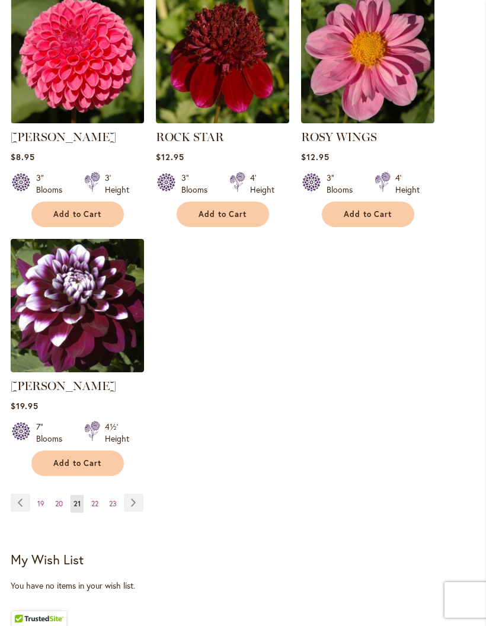
scroll to position [1510, 0]
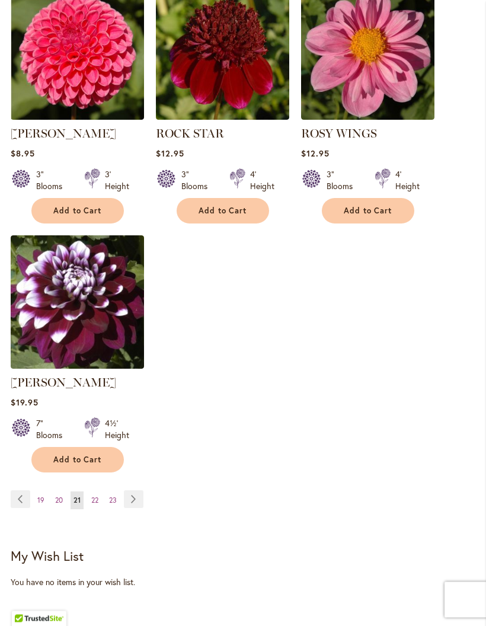
click at [141, 509] on link "Page Next" at bounding box center [134, 500] width 20 height 18
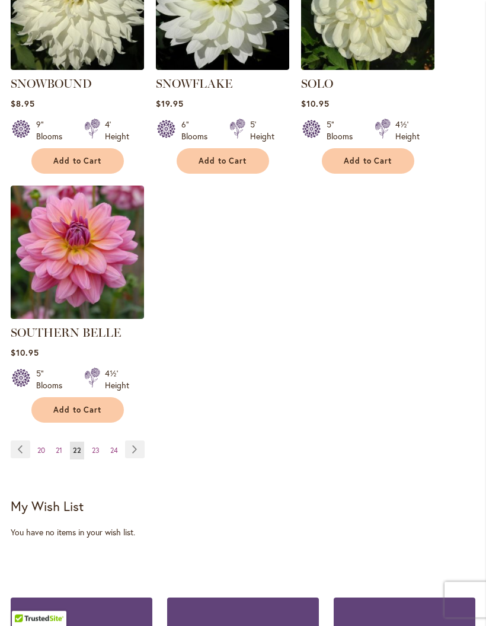
scroll to position [1560, 0]
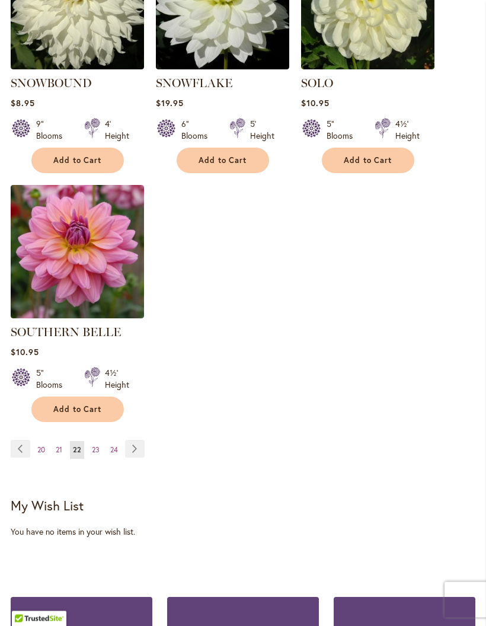
click at [141, 443] on link "Page Next" at bounding box center [135, 450] width 20 height 18
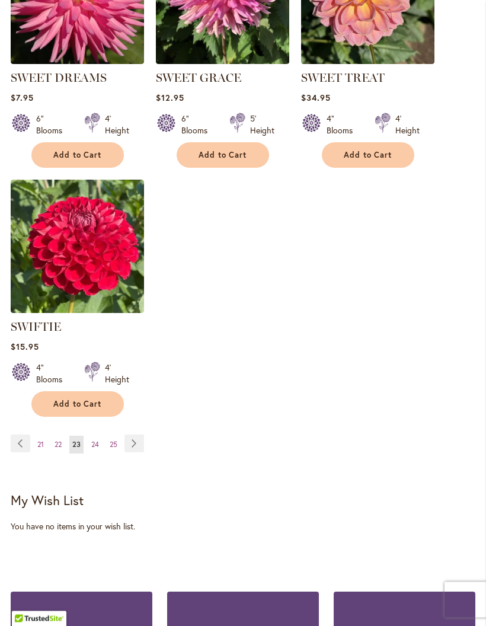
scroll to position [1566, 0]
click at [138, 450] on link "Page Next" at bounding box center [135, 444] width 20 height 18
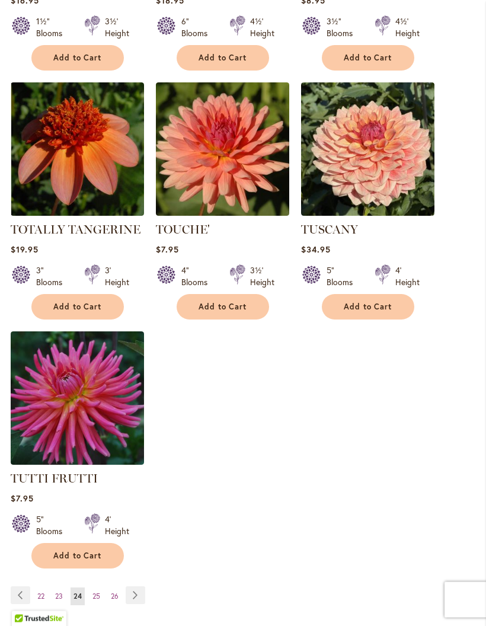
scroll to position [1415, 0]
click at [141, 586] on link "Page Next" at bounding box center [136, 595] width 20 height 18
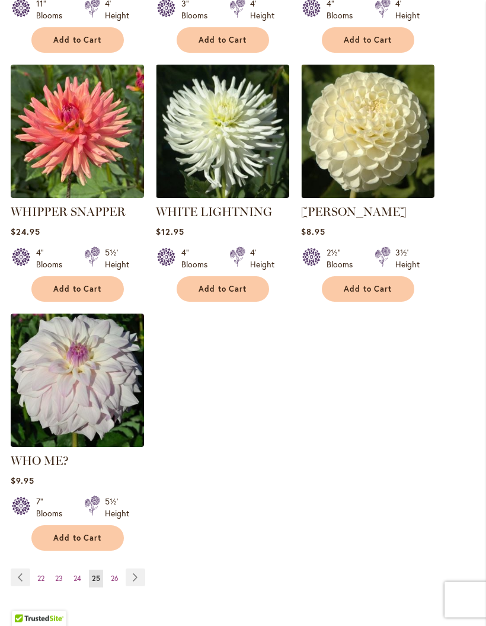
scroll to position [1453, 0]
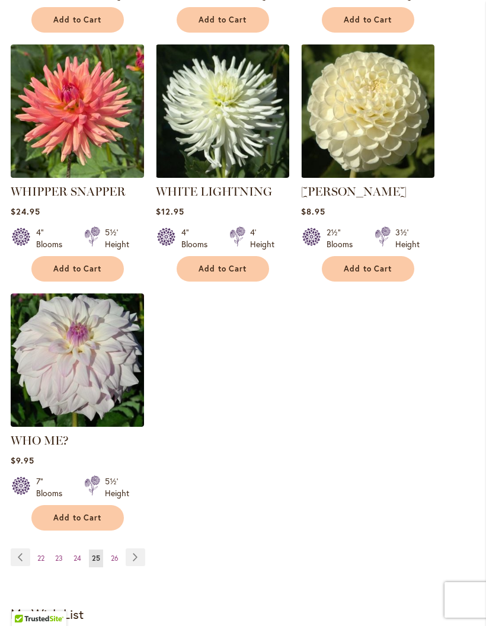
click at [141, 553] on link "Page Next" at bounding box center [136, 557] width 20 height 18
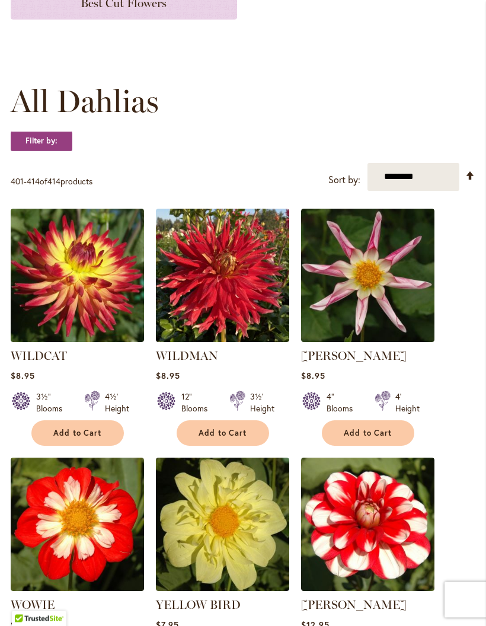
scroll to position [276, 0]
click at [234, 438] on span "Add to Cart" at bounding box center [223, 433] width 49 height 10
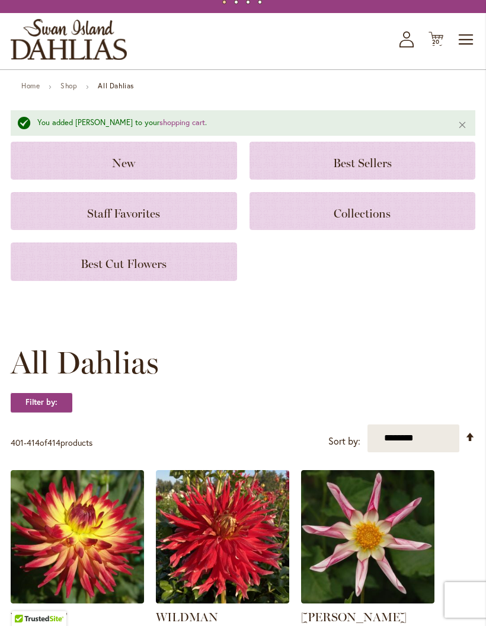
scroll to position [0, 0]
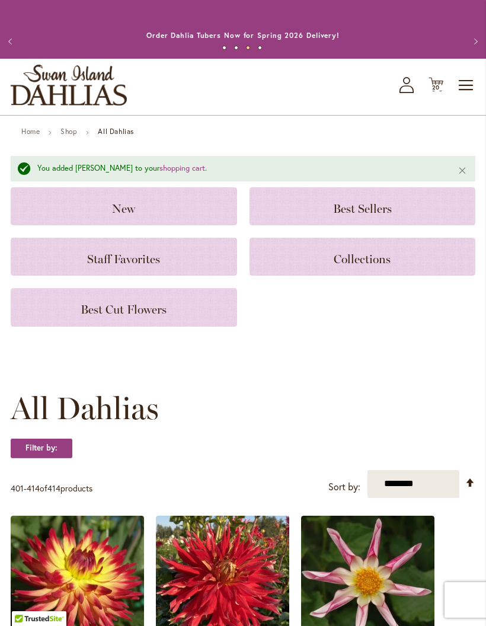
click at [430, 91] on span "20 20 items" at bounding box center [436, 88] width 12 height 6
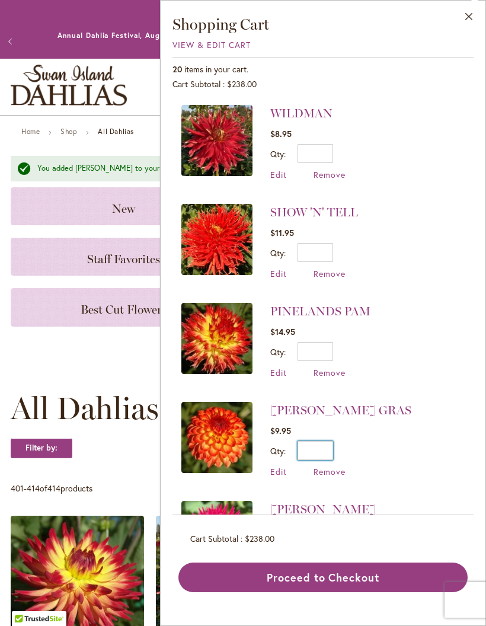
click at [325, 451] on input "*" at bounding box center [316, 450] width 36 height 19
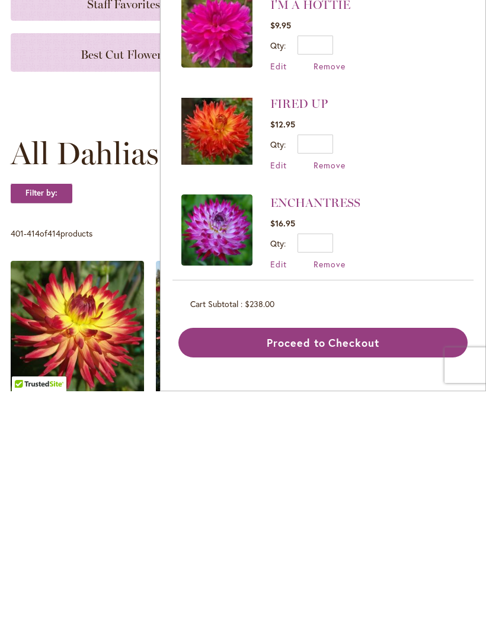
scroll to position [774, 0]
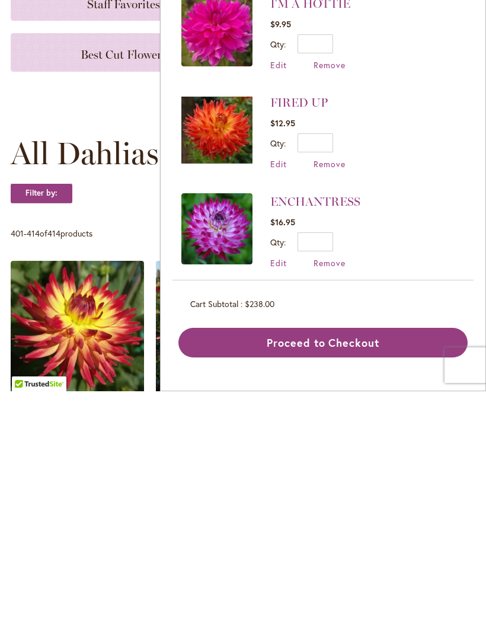
type input "*"
click at [324, 368] on input "*" at bounding box center [316, 377] width 36 height 19
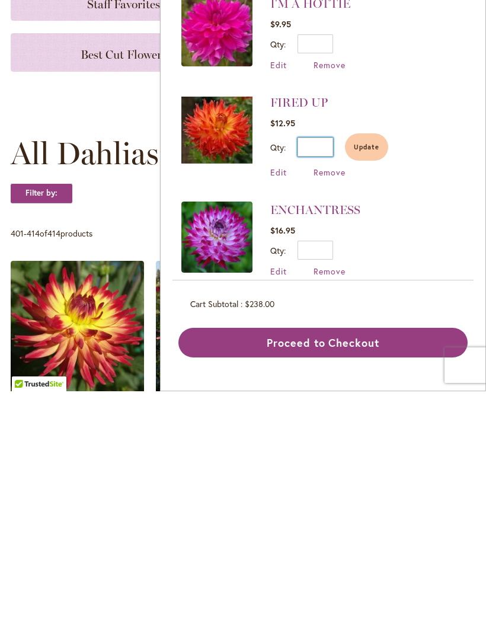
type input "*"
click at [368, 368] on button "Update" at bounding box center [366, 381] width 43 height 27
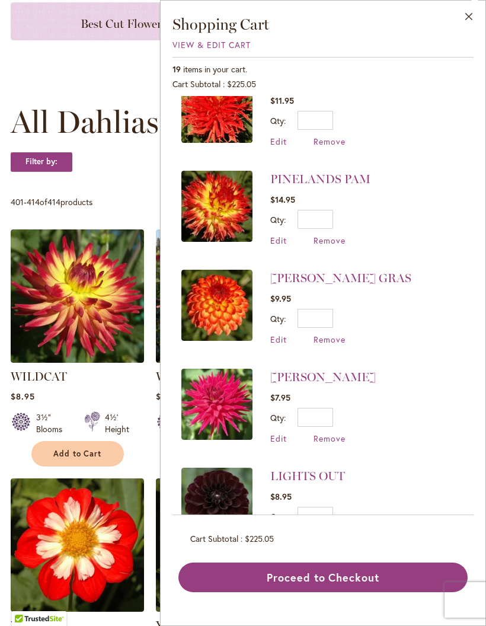
scroll to position [132, 0]
click at [332, 320] on input "*" at bounding box center [316, 318] width 36 height 19
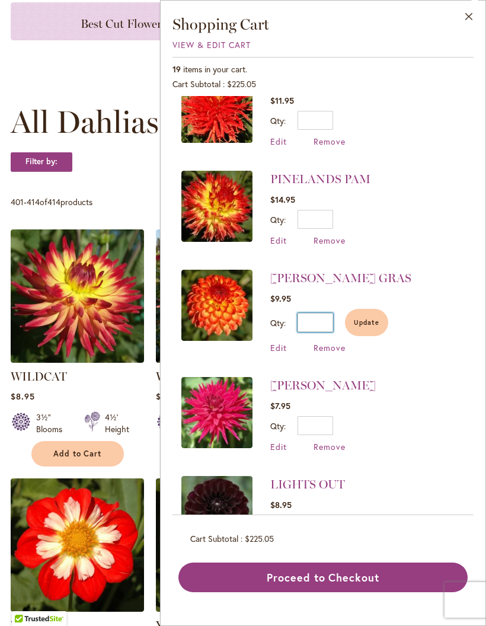
type input "*"
click at [398, 317] on li "MARDY GRAS $9.95 Qty * Update Edit Remove" at bounding box center [322, 311] width 283 height 107
click at [372, 318] on span "Update" at bounding box center [366, 322] width 25 height 8
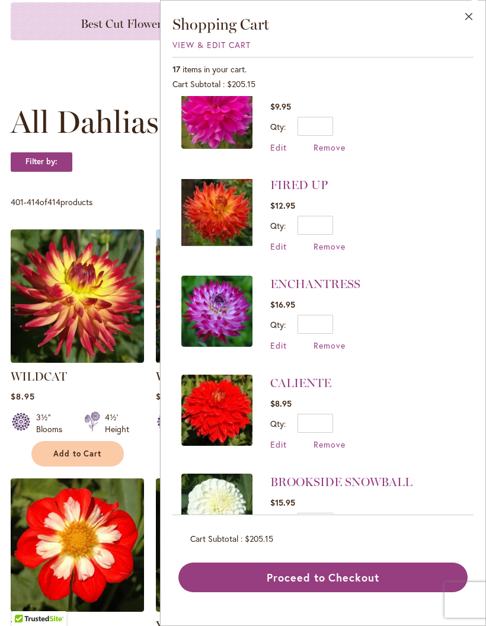
scroll to position [918, 0]
click at [328, 322] on input "*" at bounding box center [316, 324] width 36 height 19
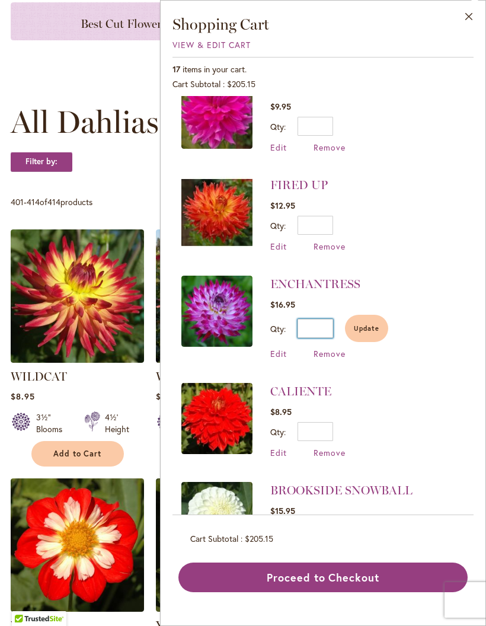
type input "*"
click at [364, 333] on button "Update" at bounding box center [366, 328] width 43 height 27
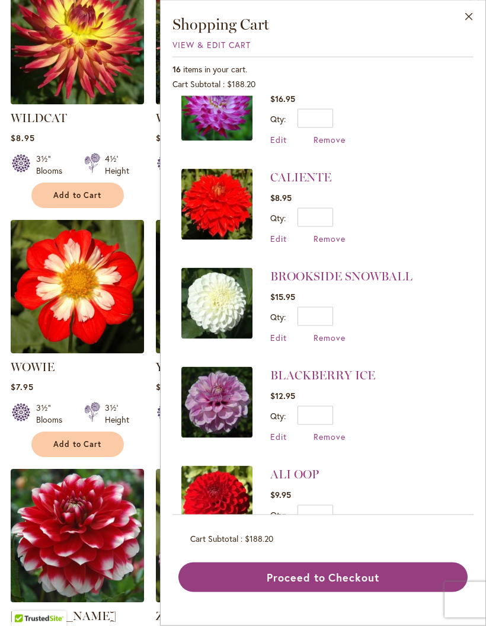
scroll to position [513, 0]
click at [332, 592] on button "Proceed to Checkout" at bounding box center [322, 578] width 289 height 30
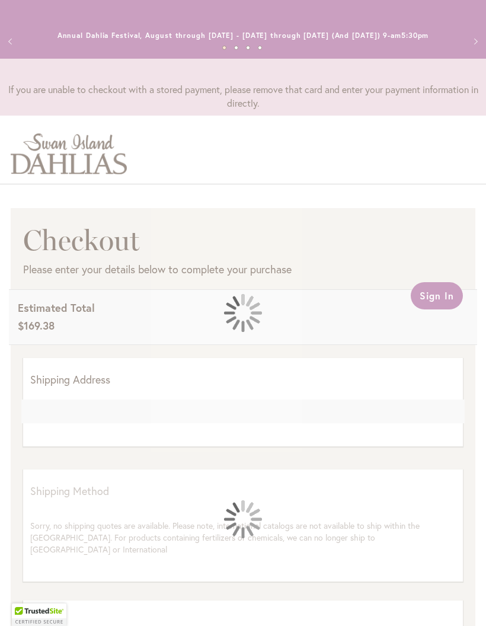
select select "**"
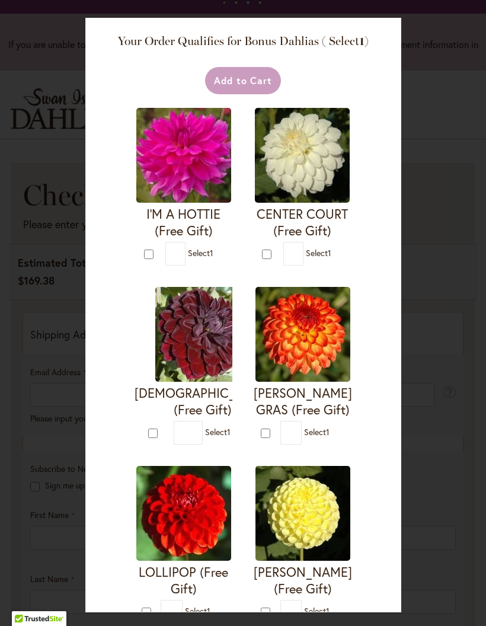
type input "*"
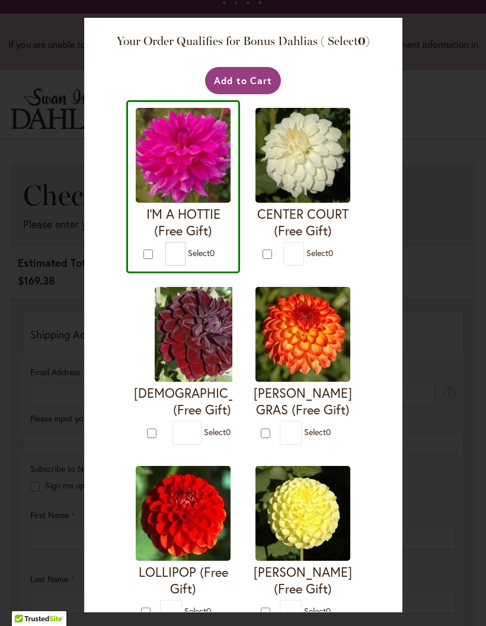
click at [257, 78] on button "Add to Cart" at bounding box center [243, 80] width 76 height 27
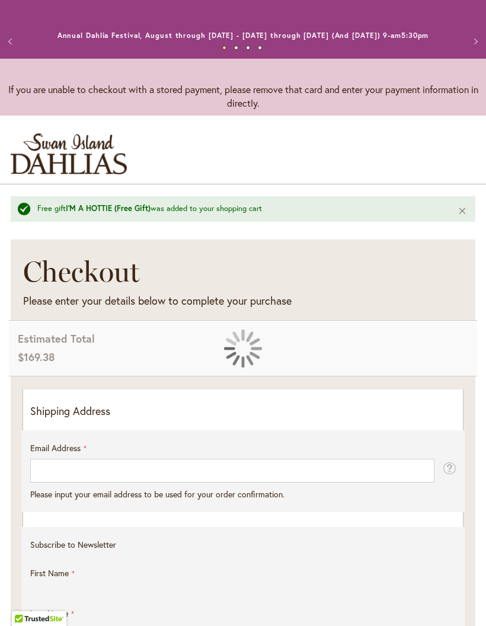
select select "**"
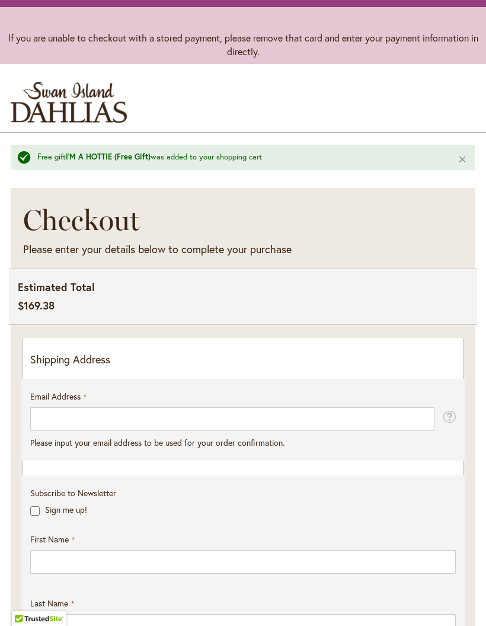
scroll to position [50, 0]
click at [149, 365] on p "Shipping Address" at bounding box center [243, 360] width 426 height 15
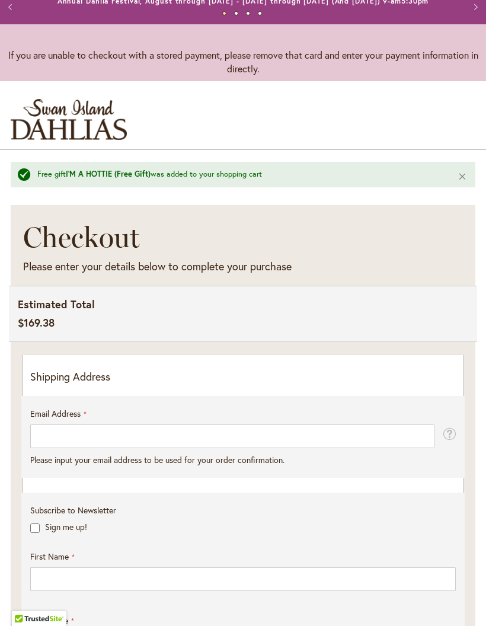
click at [84, 385] on p "Shipping Address" at bounding box center [243, 376] width 426 height 15
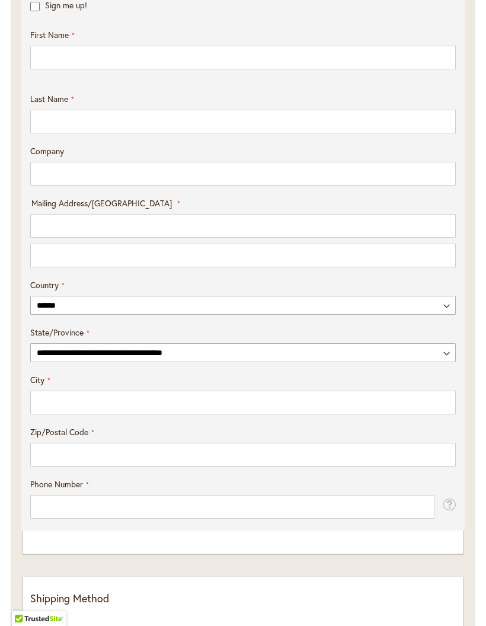
scroll to position [560, 0]
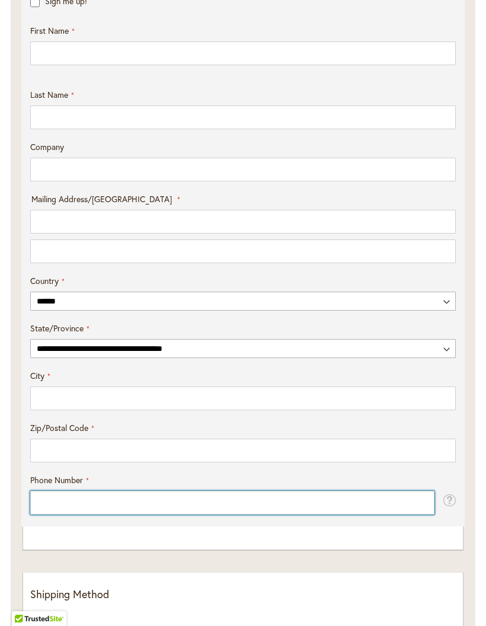
click at [76, 510] on input "Phone Number" at bounding box center [232, 503] width 404 height 24
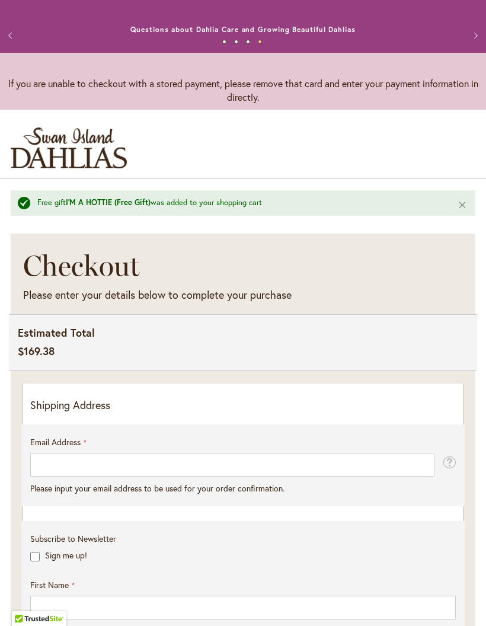
scroll to position [0, 0]
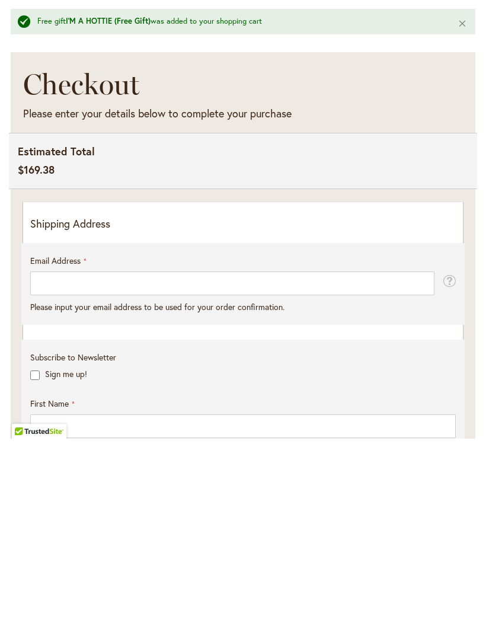
type input "**********"
click at [156, 404] on p "Shipping Address" at bounding box center [243, 411] width 426 height 15
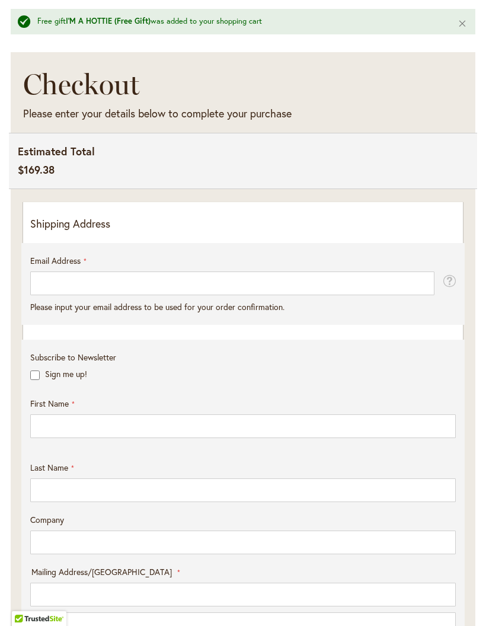
click at [103, 232] on p "Shipping Address" at bounding box center [243, 223] width 426 height 15
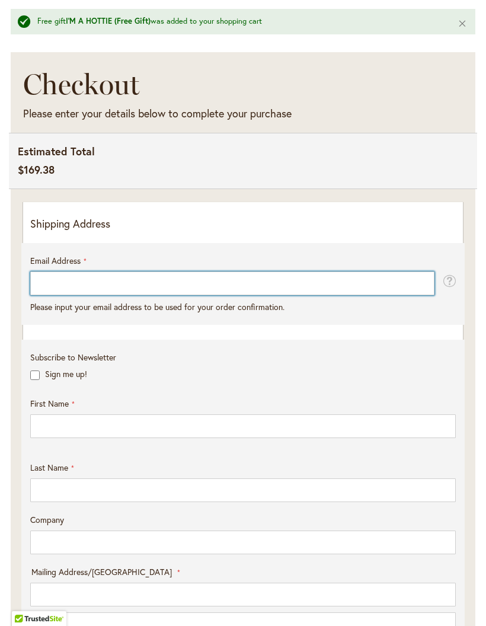
click at [135, 295] on input "Email Address" at bounding box center [232, 284] width 404 height 24
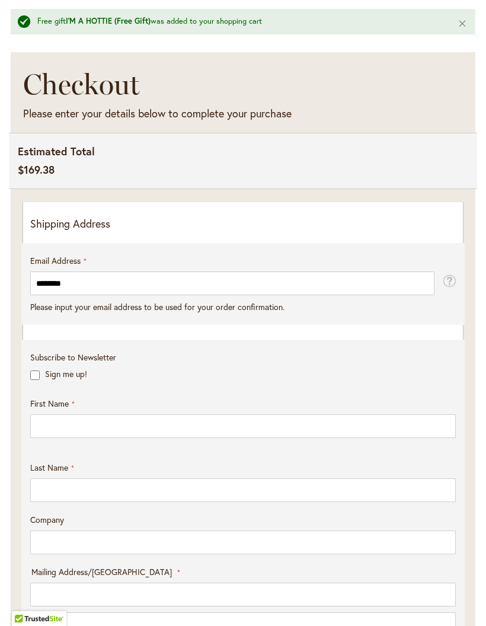
type input "**********"
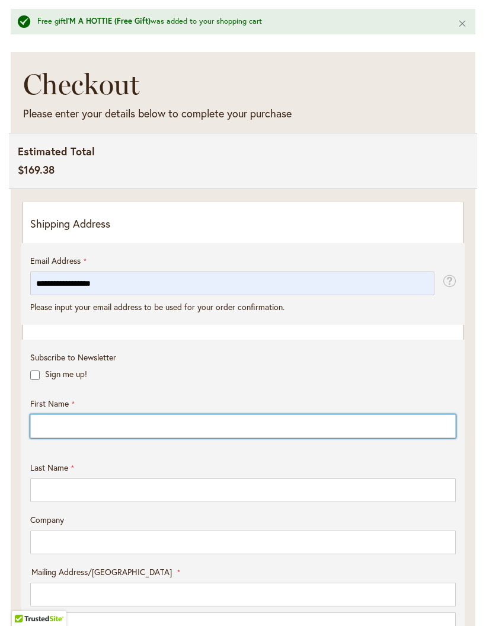
click at [154, 438] on input "First Name" at bounding box center [243, 426] width 426 height 24
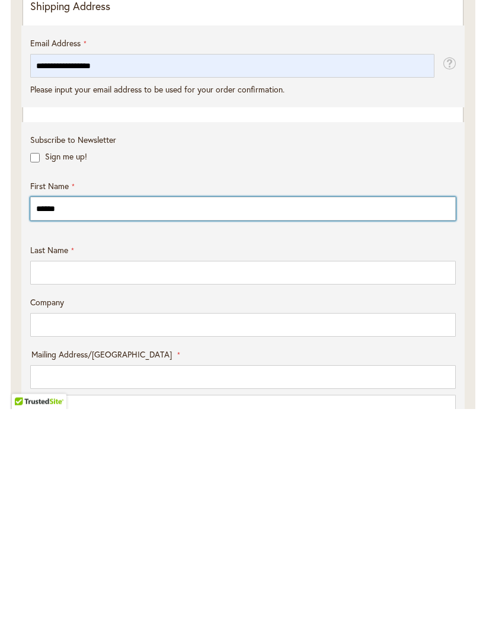
type input "******"
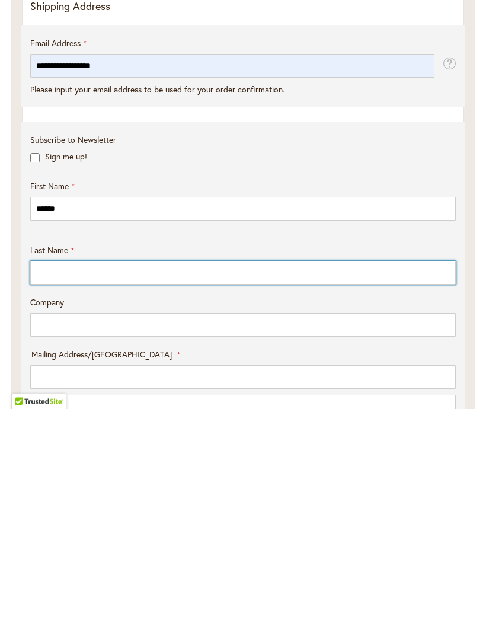
click at [151, 478] on input "Last Name" at bounding box center [243, 490] width 426 height 24
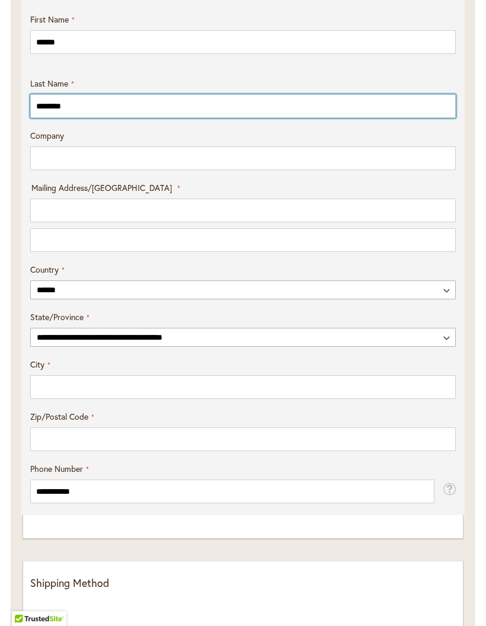
scroll to position [563, 0]
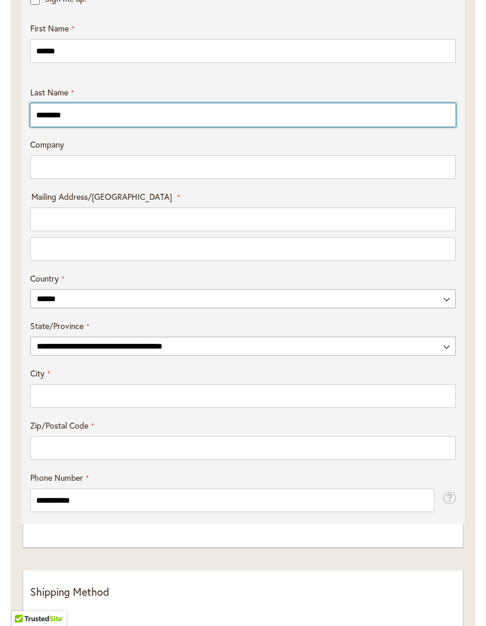
type input "*******"
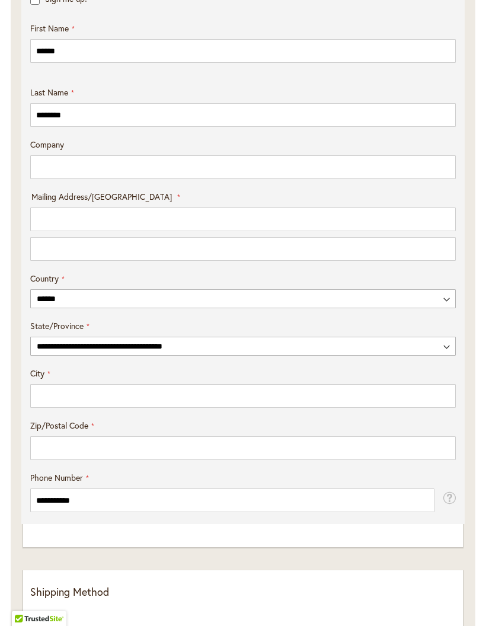
click at [139, 231] on input "Mailing Address/PO BOX: Line 1" at bounding box center [243, 220] width 426 height 24
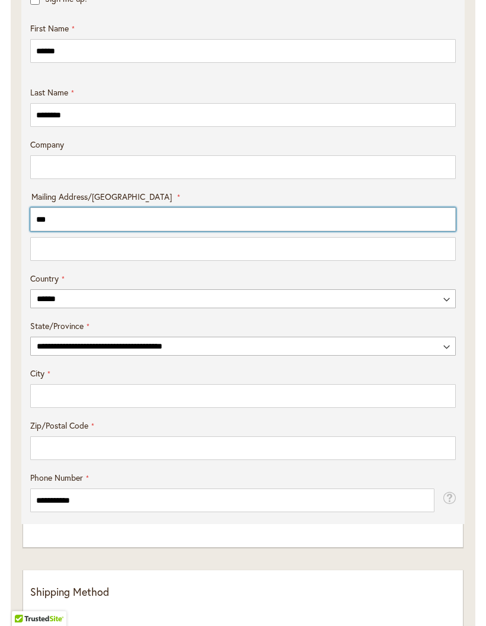
type input "**********"
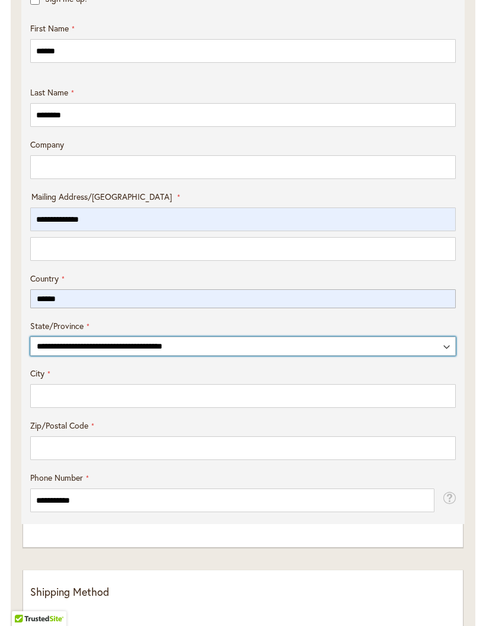
select select "**"
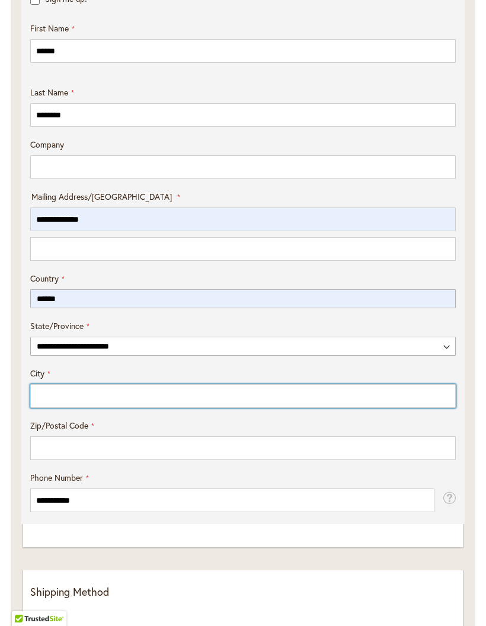
type input "*********"
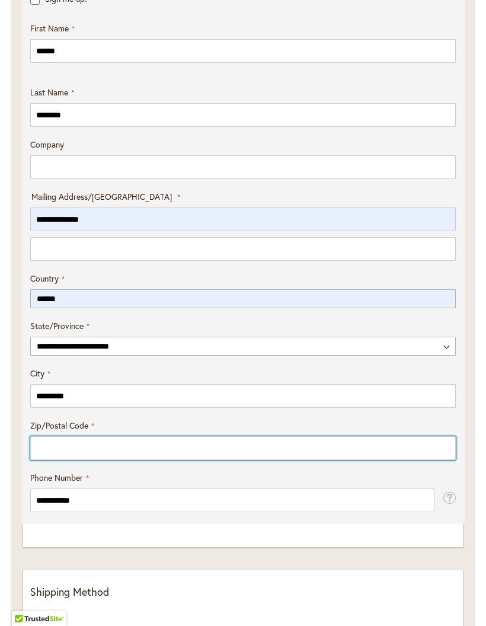
type input "*****"
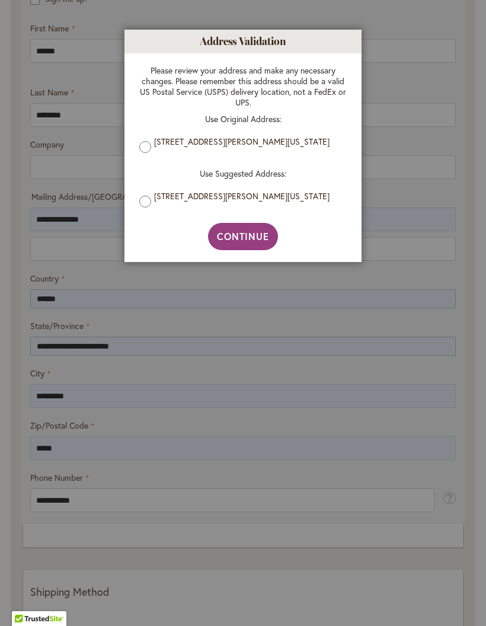
click at [253, 240] on span "Continue" at bounding box center [243, 236] width 53 height 12
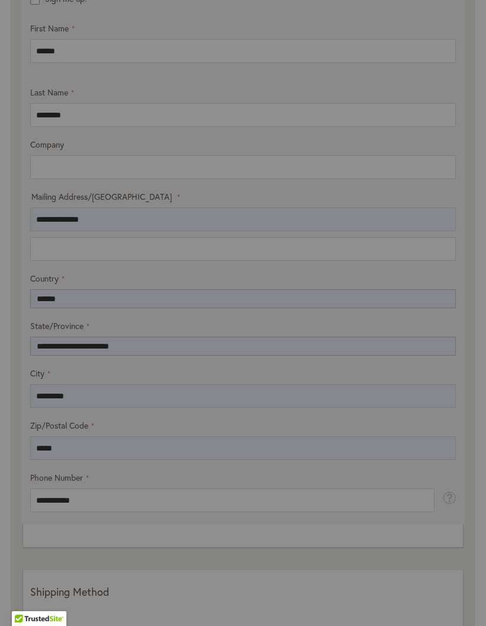
type input "**********"
type input "*********"
type input "**********"
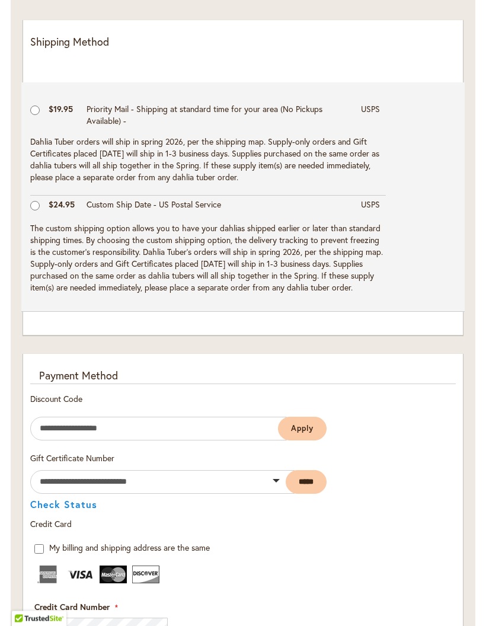
scroll to position [1113, 0]
click at [117, 382] on div "Payment Method" at bounding box center [243, 376] width 426 height 16
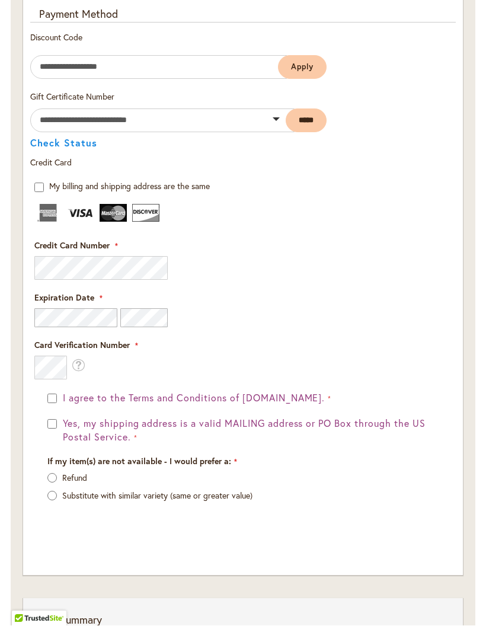
scroll to position [1475, 0]
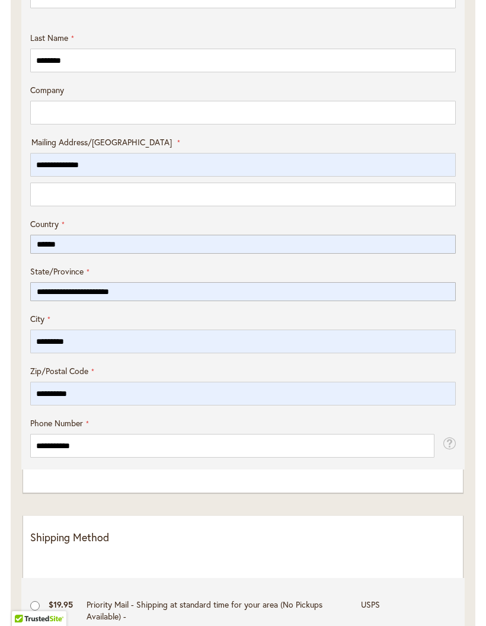
scroll to position [0, 0]
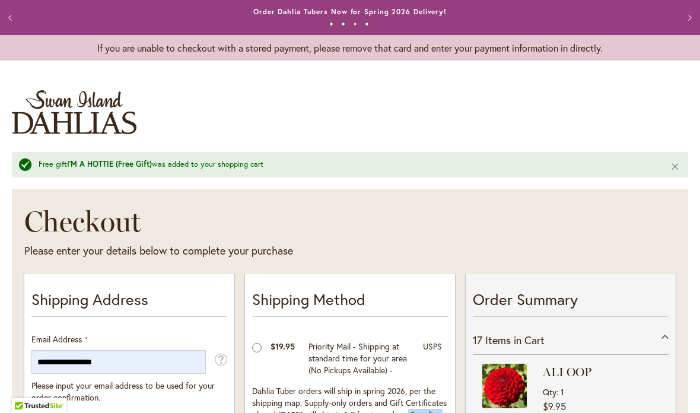
click at [306, 118] on div "Toggle Nav" at bounding box center [350, 111] width 700 height 79
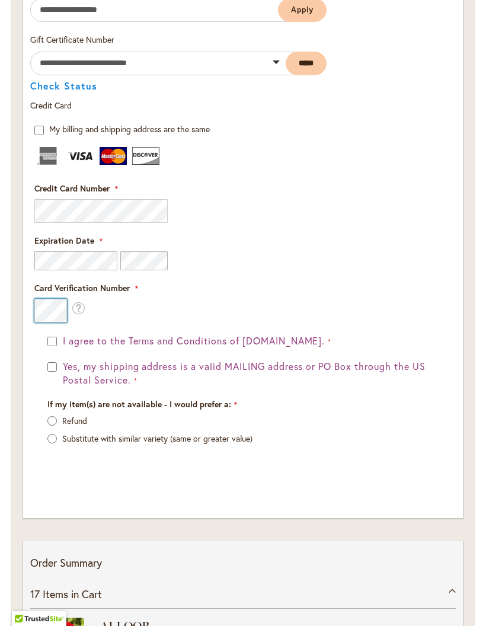
scroll to position [1531, 0]
click at [63, 347] on span "I agree to the Terms and Conditions of dahlias.com." at bounding box center [194, 341] width 262 height 12
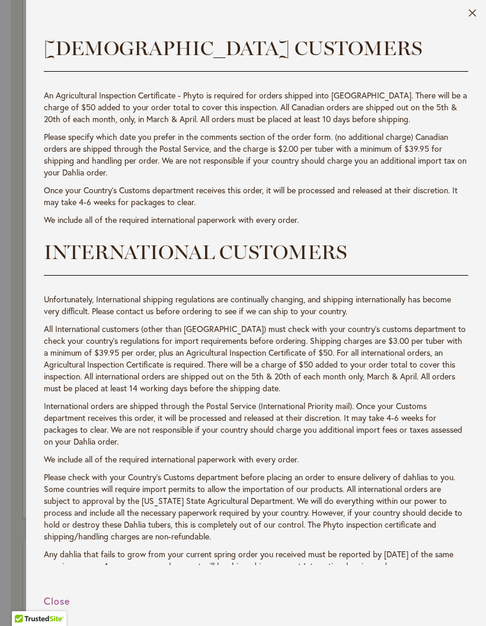
scroll to position [2083, 0]
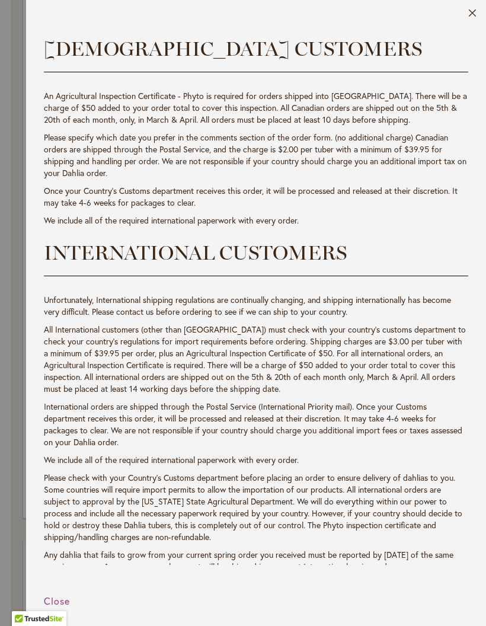
click at [66, 607] on span "Close" at bounding box center [57, 601] width 26 height 12
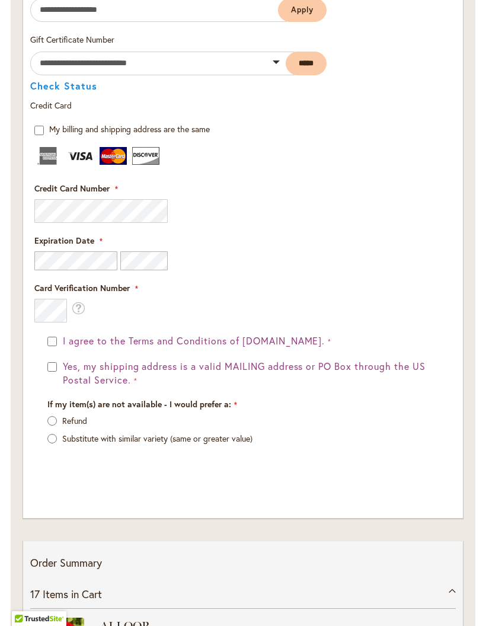
click at [60, 375] on button "Yes, my shipping address is a valid MAILING address or PO Box through the US Po…" at bounding box center [249, 373] width 379 height 27
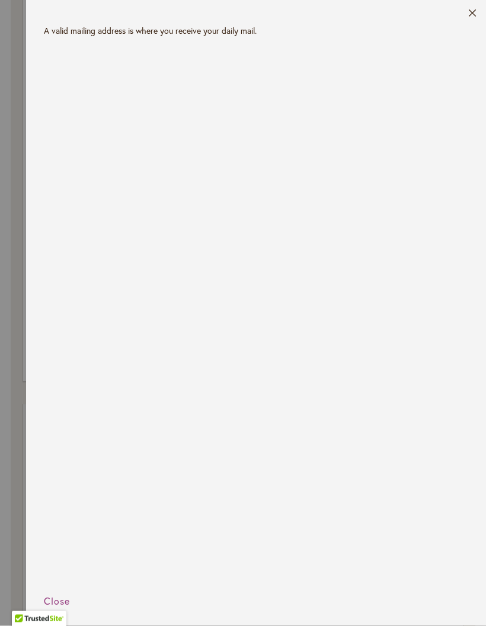
click at [68, 607] on span "Close" at bounding box center [57, 601] width 26 height 12
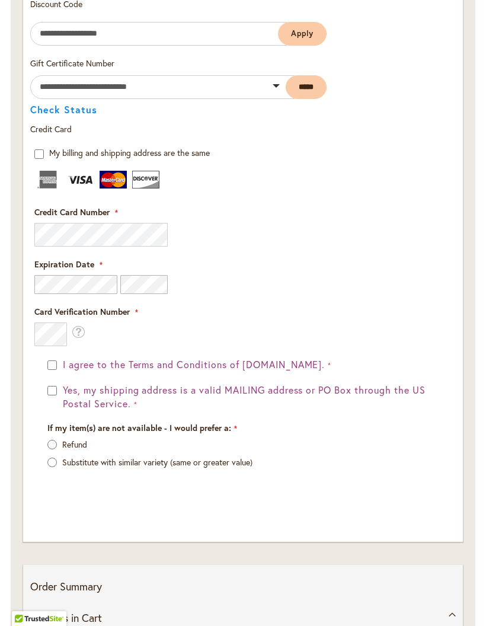
scroll to position [1507, 0]
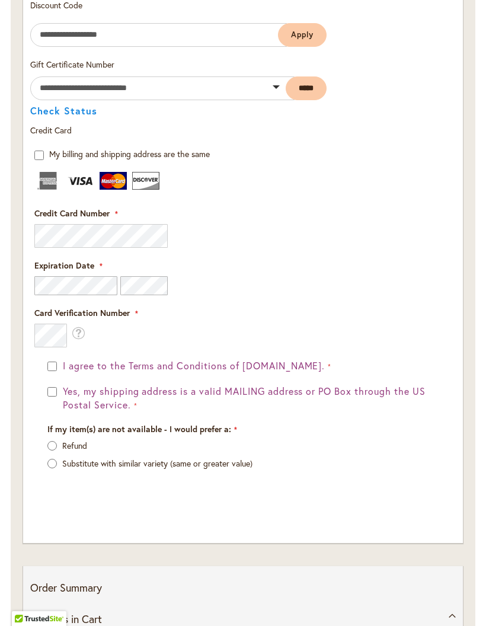
click at [62, 451] on label "Refund" at bounding box center [74, 445] width 25 height 11
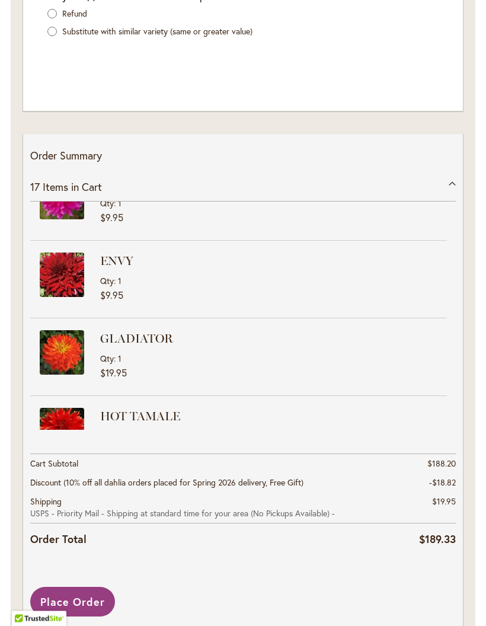
scroll to position [1963, 0]
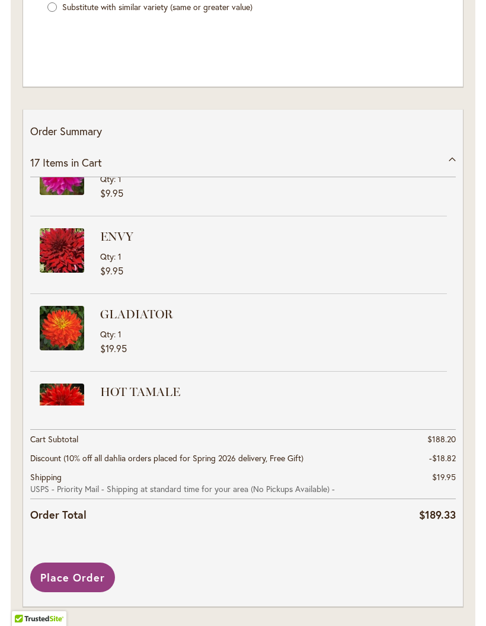
click at [80, 580] on span "Place Order" at bounding box center [72, 577] width 65 height 14
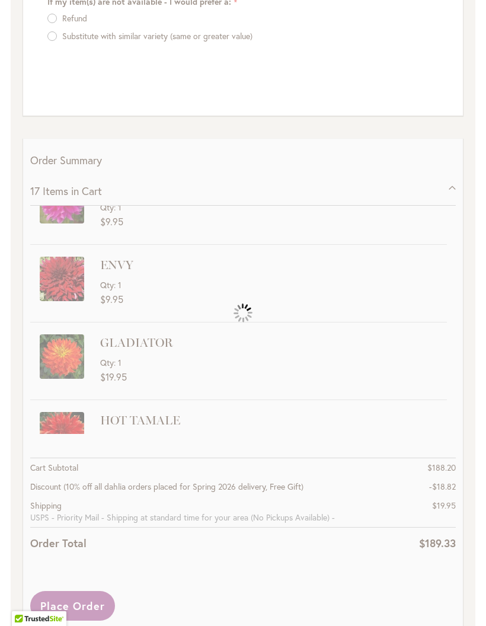
scroll to position [1539, 0]
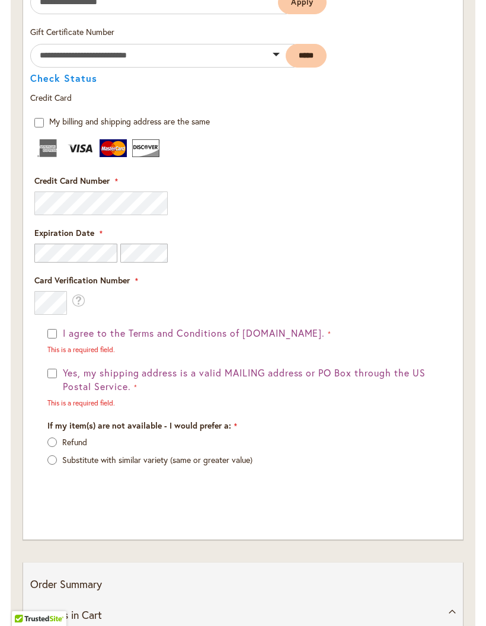
click at [60, 382] on button "Yes, my shipping address is a valid MAILING address or PO Box through the US Po…" at bounding box center [249, 379] width 379 height 27
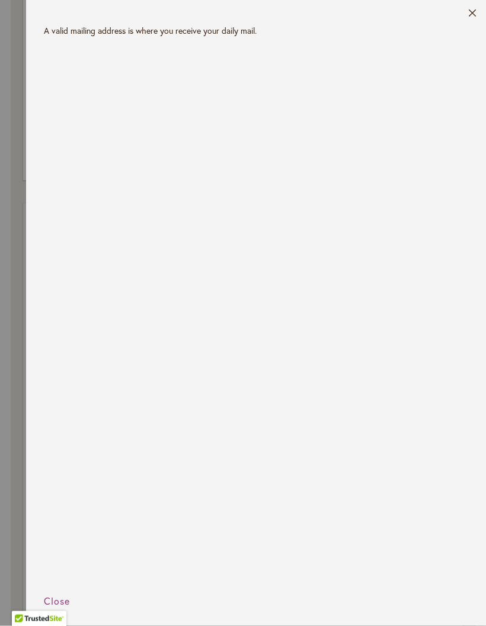
scroll to position [1898, 0]
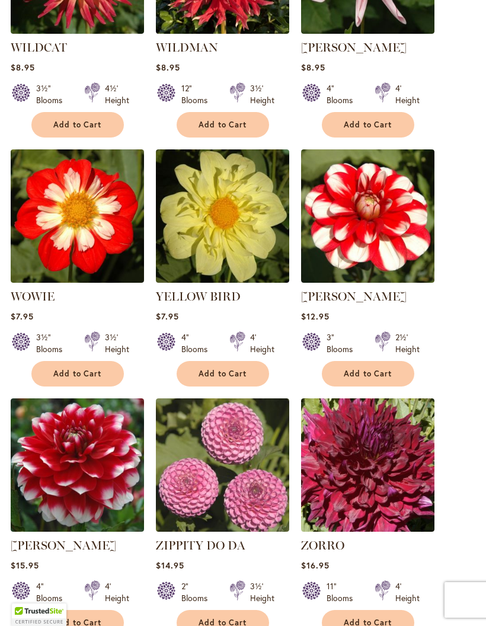
scroll to position [561, 0]
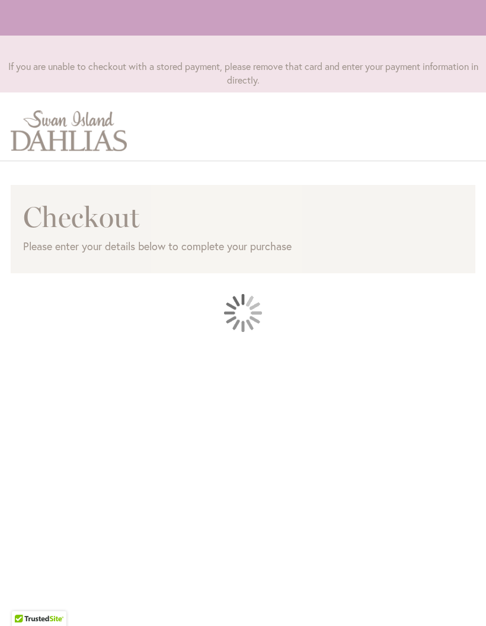
scroll to position [164, 0]
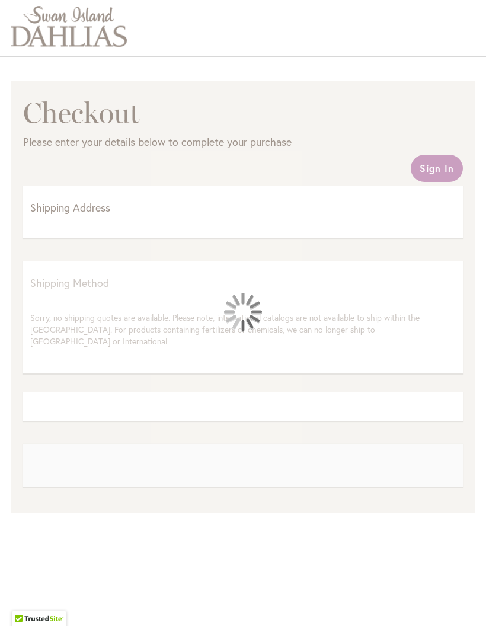
select select "**"
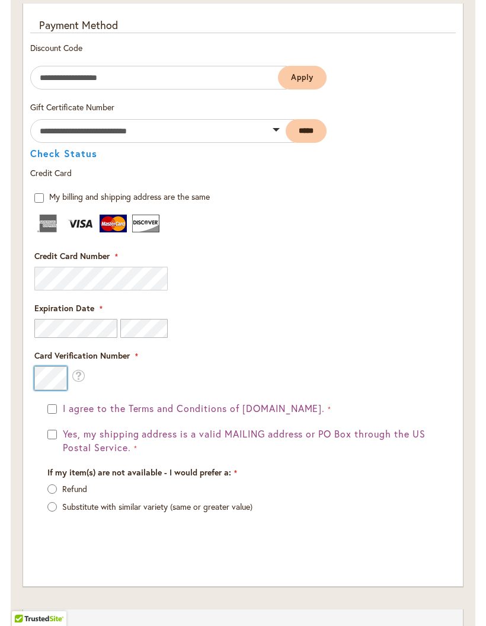
scroll to position [1432, 0]
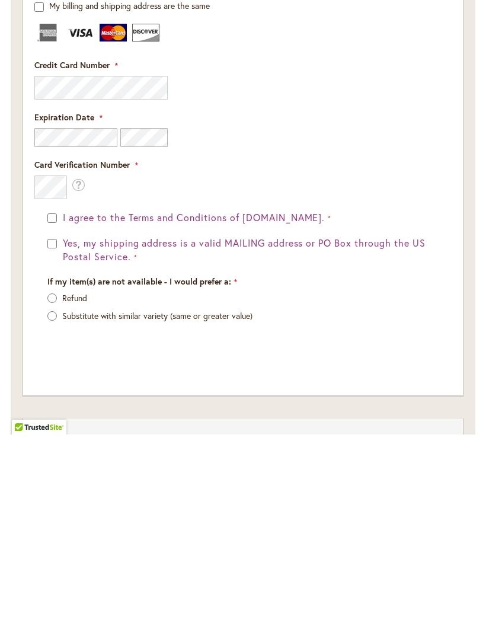
click at [59, 484] on p "Refund" at bounding box center [242, 490] width 391 height 12
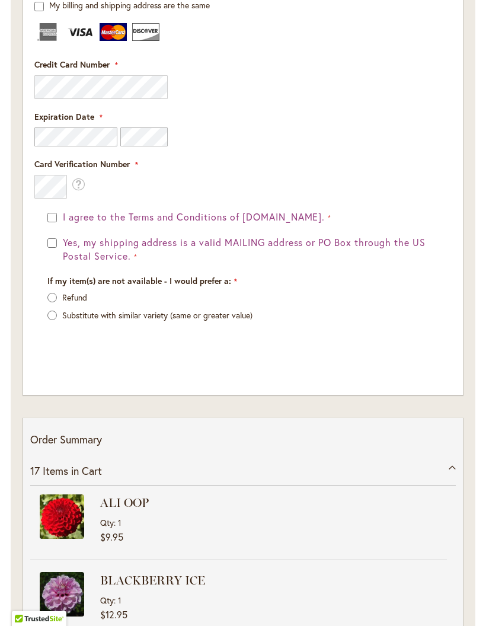
click at [44, 250] on div "I agree to the Terms and Conditions of dahlias.com. Yes, my shipping address is…" at bounding box center [242, 283] width 417 height 146
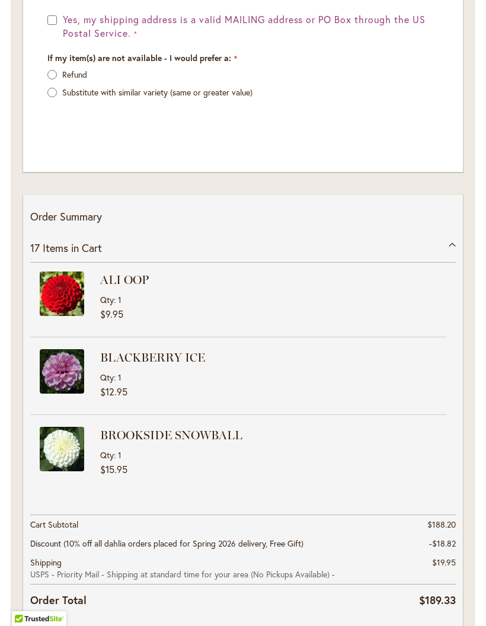
scroll to position [1932, 0]
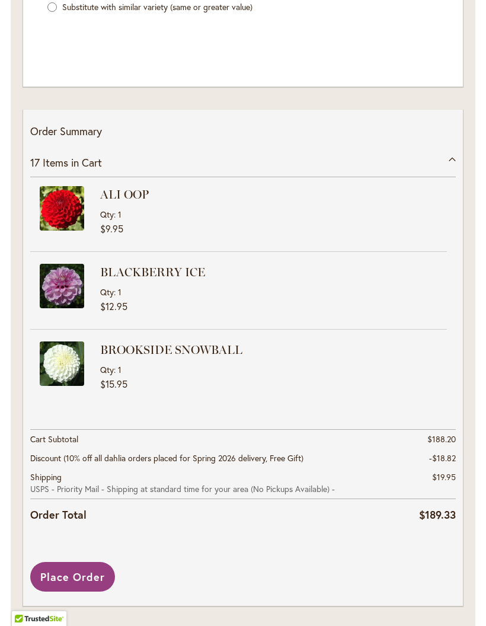
click at [84, 584] on span "Place Order" at bounding box center [72, 577] width 65 height 14
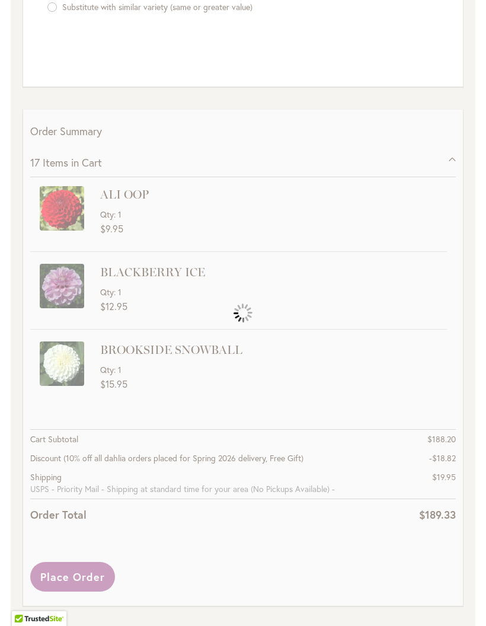
click at [79, 583] on div "Please wait..." at bounding box center [243, 313] width 486 height 626
